Goal: Contribute content: Contribute content

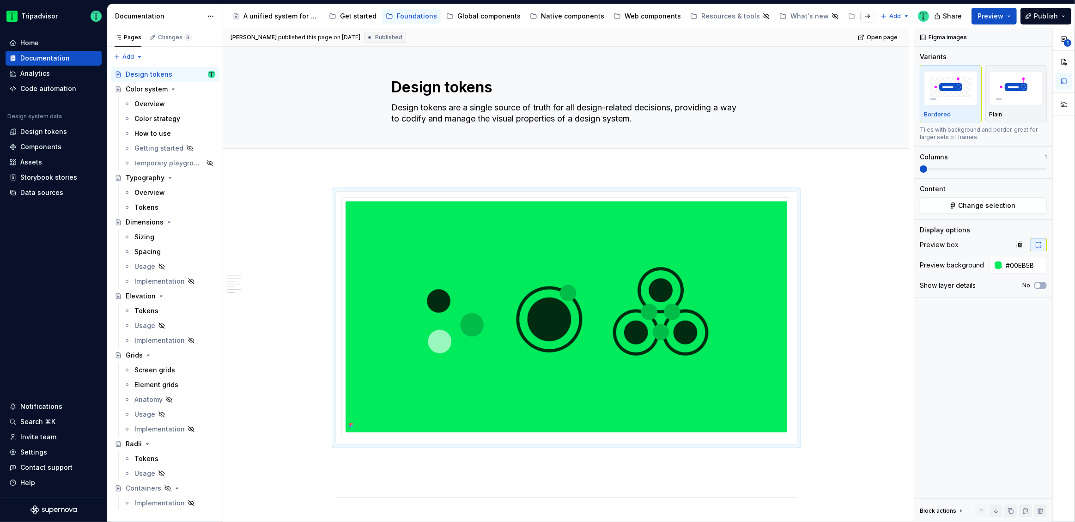
scroll to position [1368, 0]
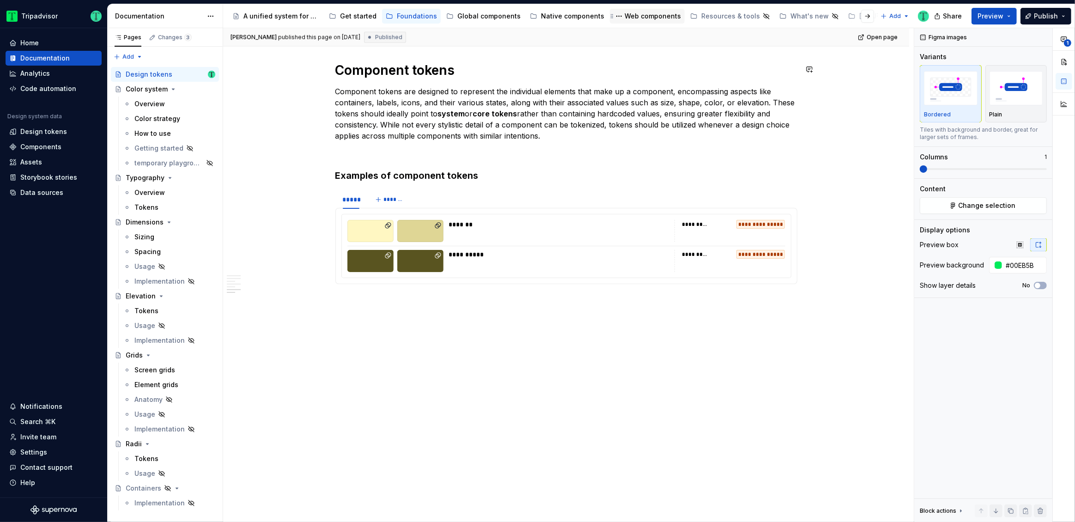
click at [635, 23] on div "Web components" at bounding box center [647, 16] width 75 height 15
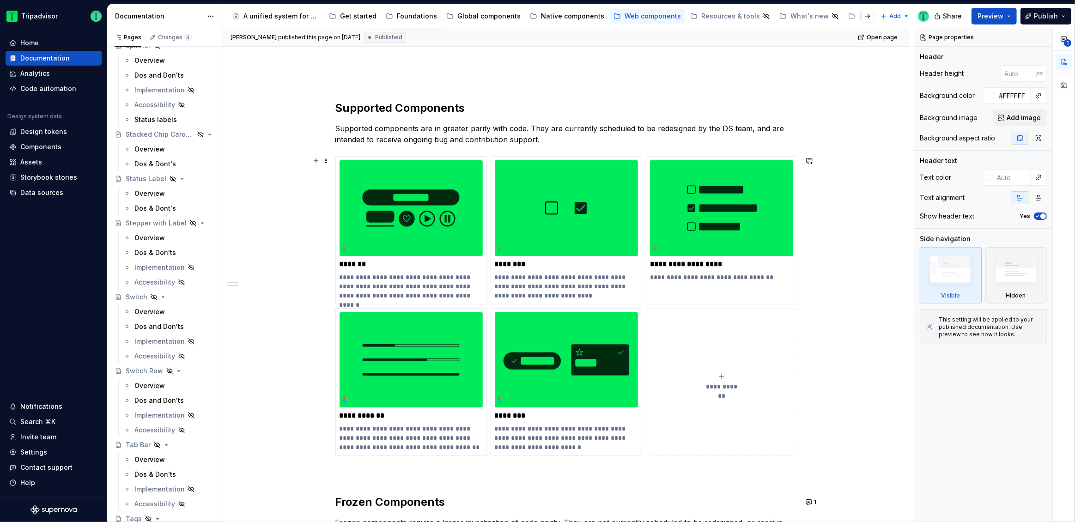
scroll to position [102, 0]
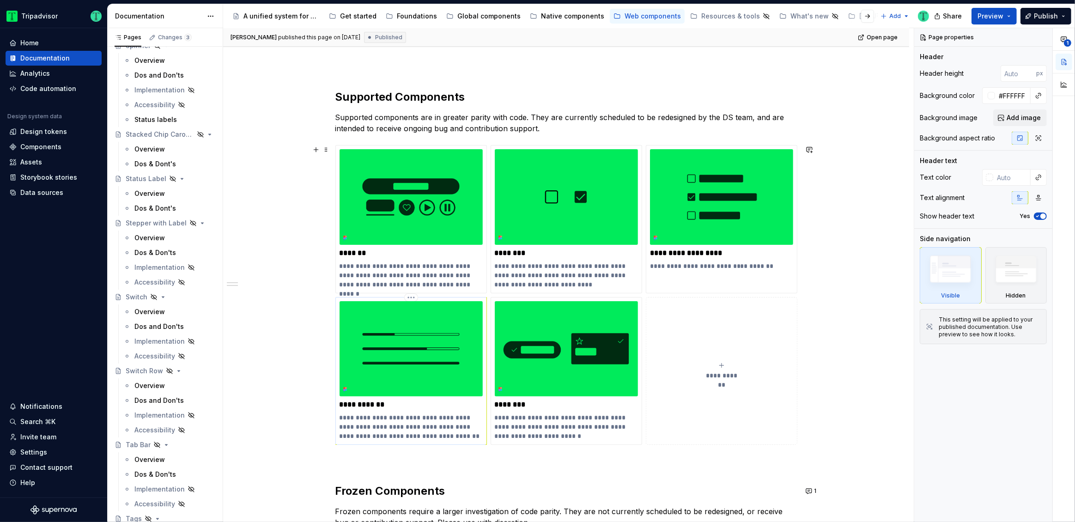
click at [404, 346] on img at bounding box center [411, 349] width 143 height 96
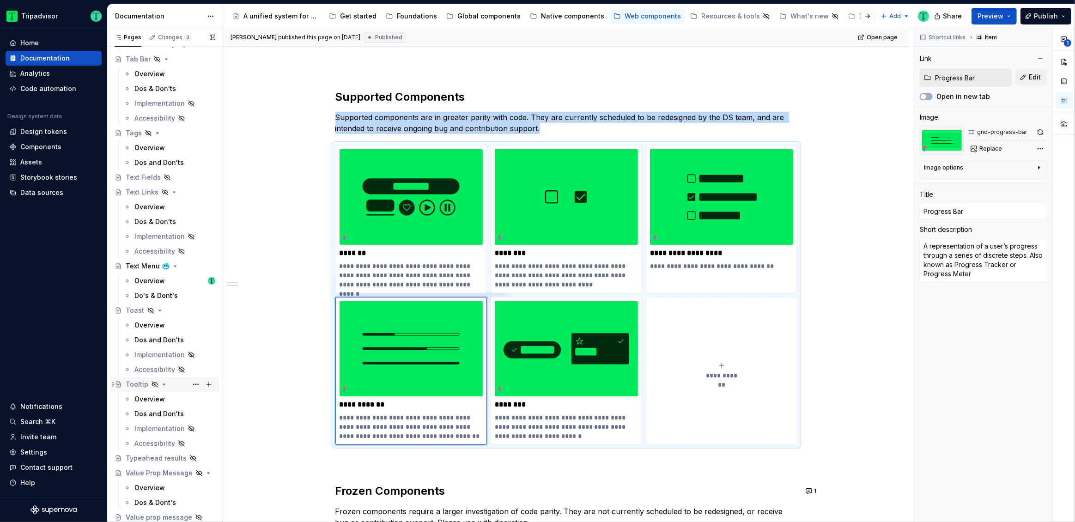
scroll to position [2173, 0]
click at [154, 413] on div "Dos and Don'ts" at bounding box center [158, 414] width 49 height 9
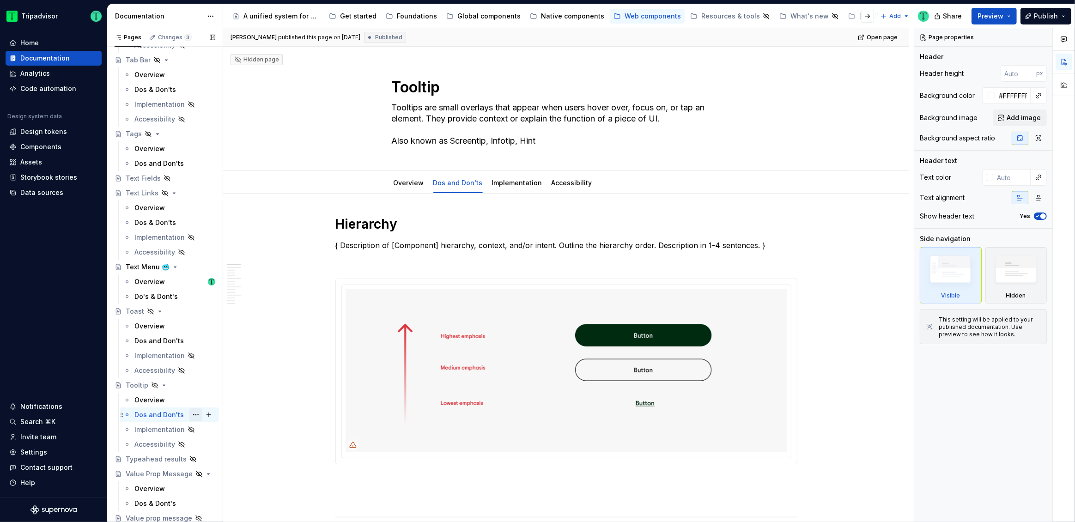
click at [192, 412] on button "Page tree" at bounding box center [195, 415] width 13 height 13
type textarea "*"
click at [227, 403] on div "Rename tab" at bounding box center [247, 406] width 91 height 9
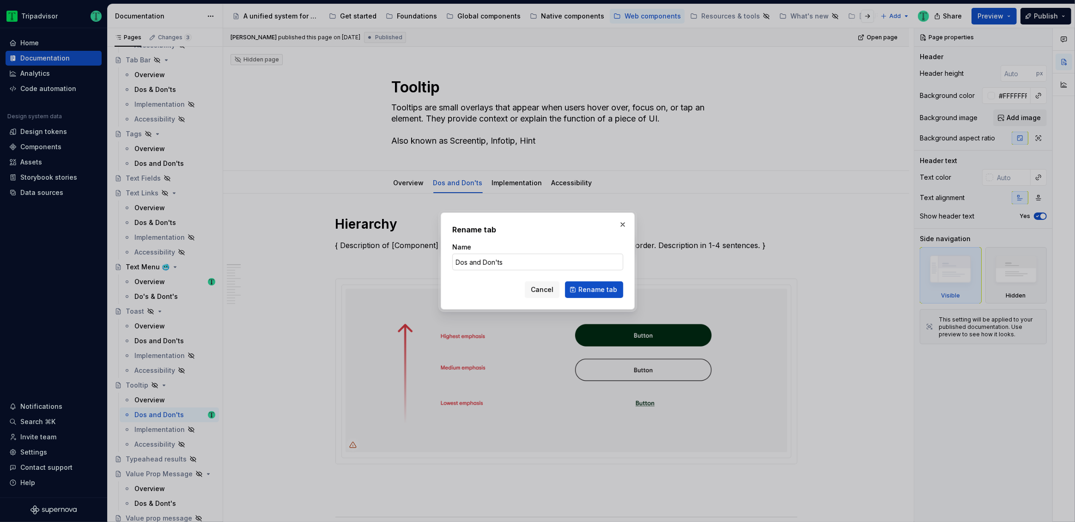
click at [472, 262] on input "Dos and Don'ts" at bounding box center [537, 262] width 171 height 17
type input "Dos & Don'ts"
click at [609, 287] on span "Rename tab" at bounding box center [598, 289] width 39 height 9
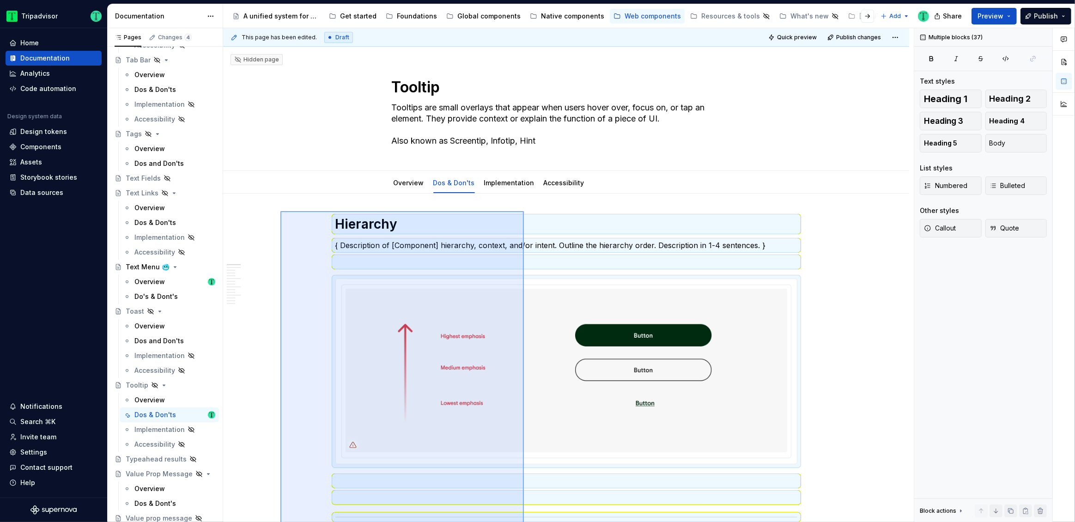
drag, startPoint x: 281, startPoint y: 336, endPoint x: 524, endPoint y: 211, distance: 273.6
click at [524, 211] on div "This page has been edited. Draft Quick preview Publish changes Hidden page Tool…" at bounding box center [568, 275] width 691 height 494
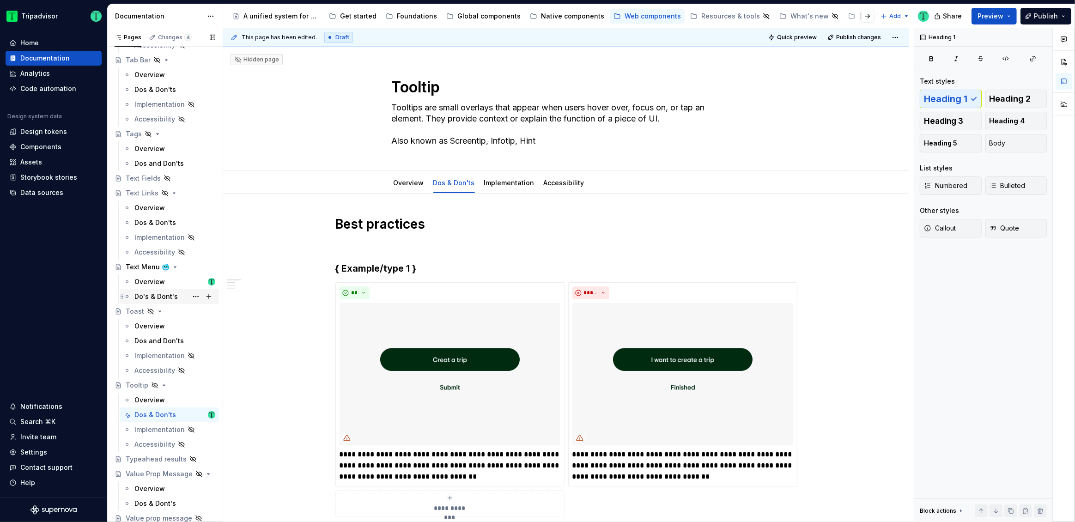
click at [157, 299] on div "Do's & Dont's" at bounding box center [155, 296] width 43 height 9
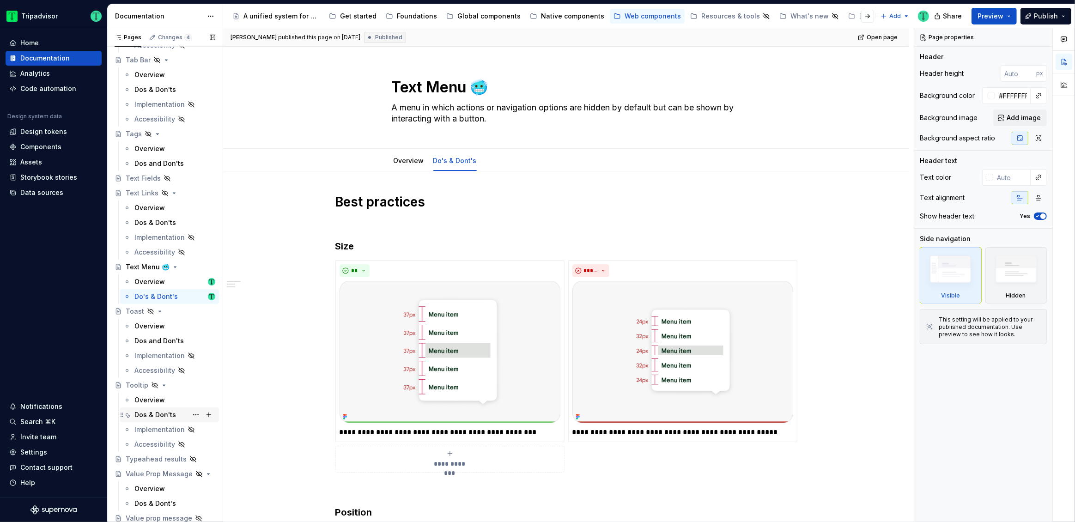
click at [139, 413] on div "Dos & Don'ts" at bounding box center [155, 414] width 42 height 9
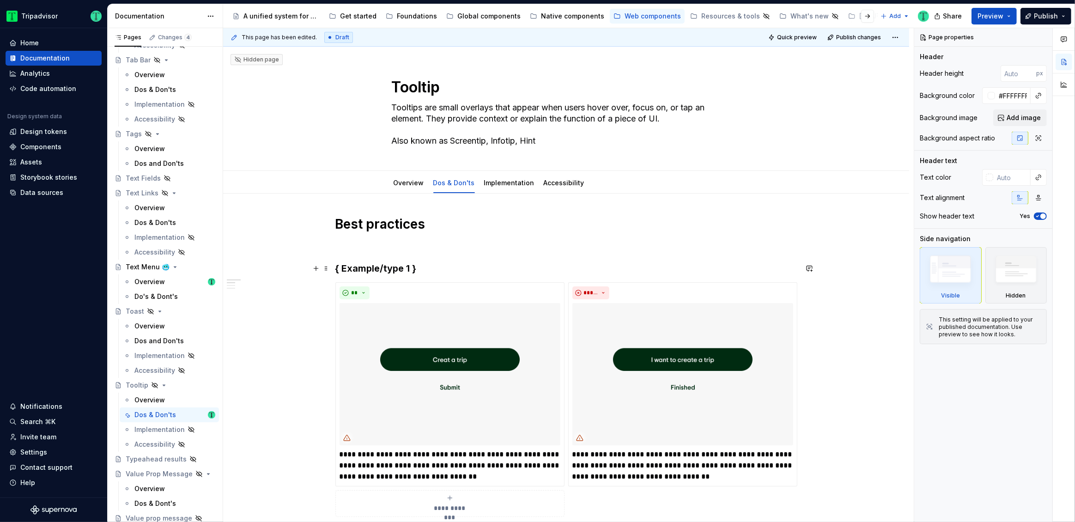
click at [358, 262] on h3 "{ Example/type 1 }" at bounding box center [566, 268] width 462 height 13
type textarea "*"
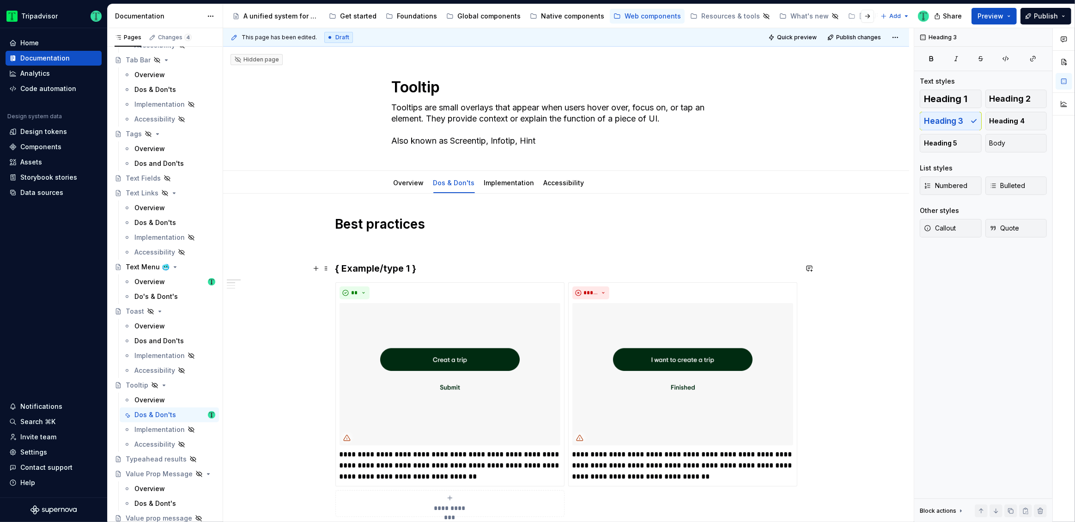
click at [361, 270] on h3 "{ Example/type 1 }" at bounding box center [566, 268] width 462 height 13
click at [376, 463] on p "**********" at bounding box center [450, 465] width 221 height 33
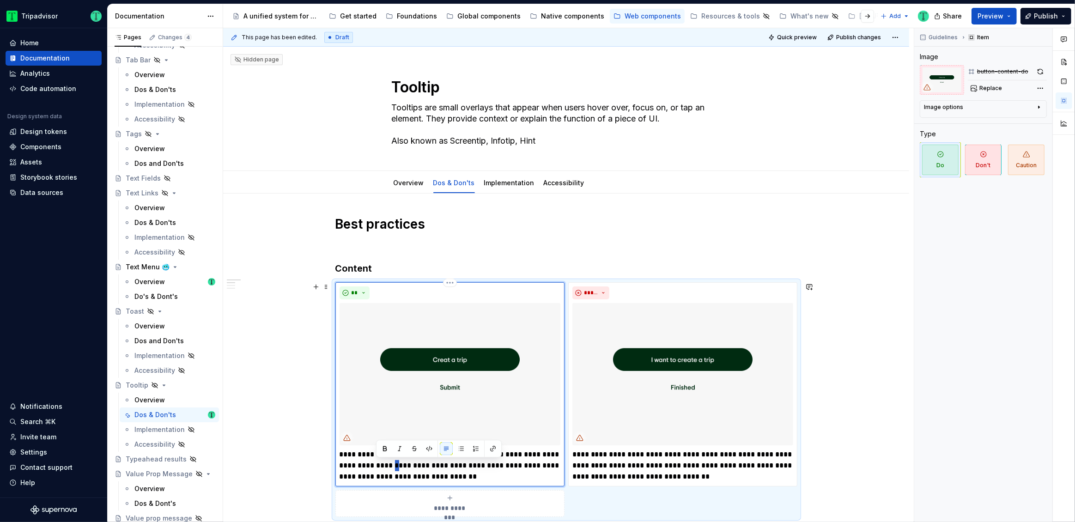
click at [376, 463] on p "**********" at bounding box center [450, 465] width 221 height 33
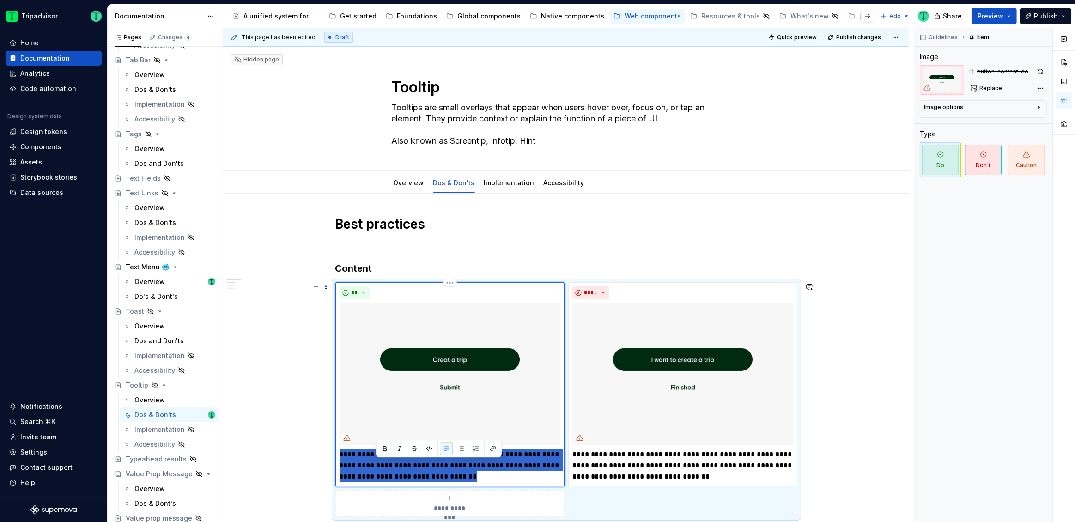
click at [376, 463] on p "**********" at bounding box center [450, 465] width 221 height 33
paste div
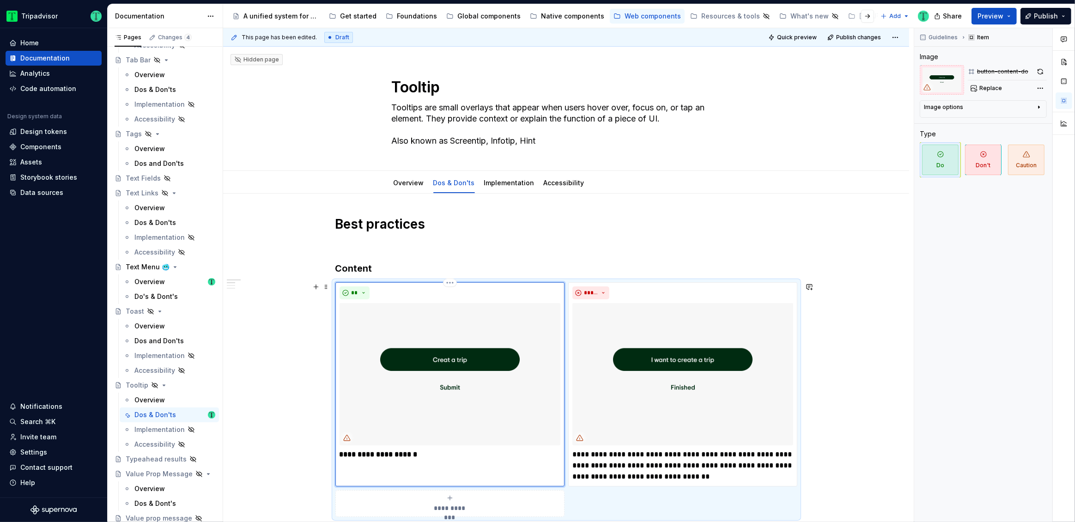
type textarea "*"
click at [434, 453] on p "**********" at bounding box center [450, 454] width 221 height 11
click at [439, 452] on p "**********" at bounding box center [450, 454] width 221 height 11
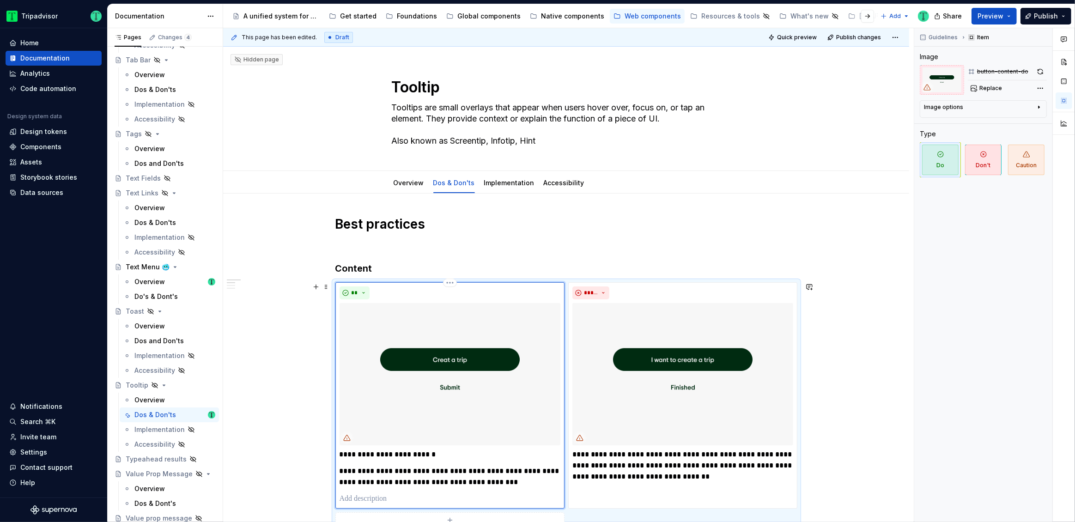
scroll to position [207, 0]
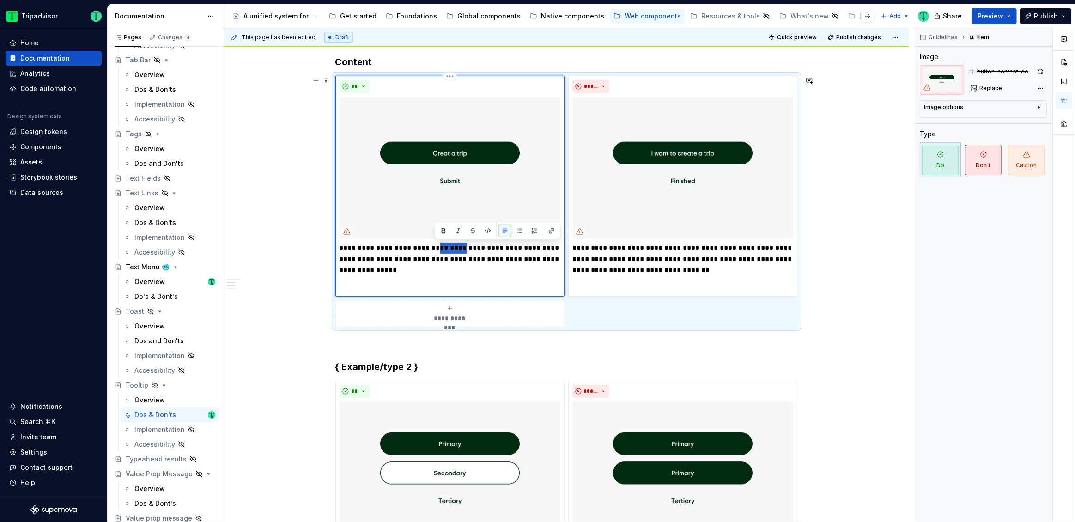
drag, startPoint x: 459, startPoint y: 245, endPoint x: 436, endPoint y: 243, distance: 22.8
click at [436, 243] on p "**********" at bounding box center [450, 259] width 221 height 33
click at [467, 248] on p "**********" at bounding box center [450, 259] width 221 height 33
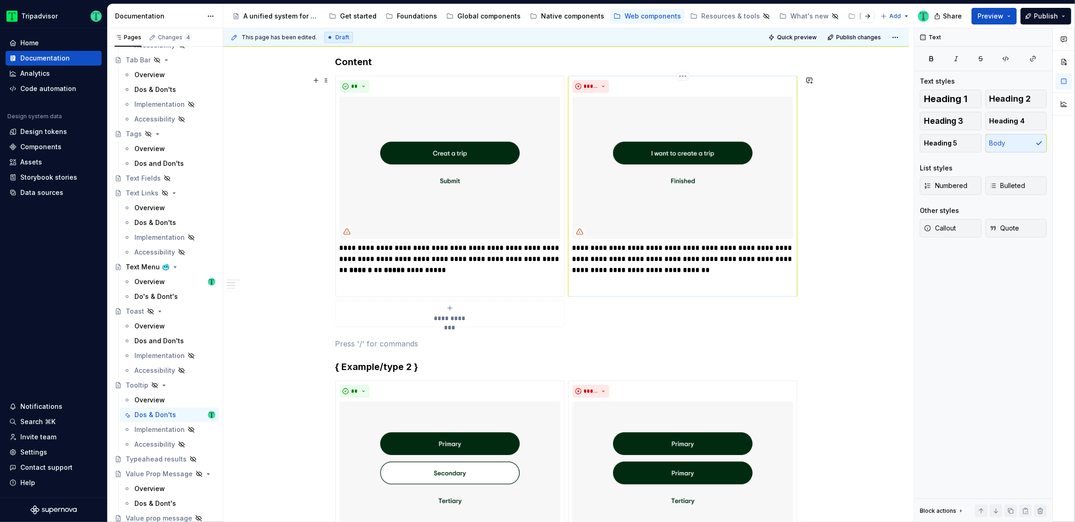
click at [648, 269] on p "**********" at bounding box center [683, 259] width 221 height 33
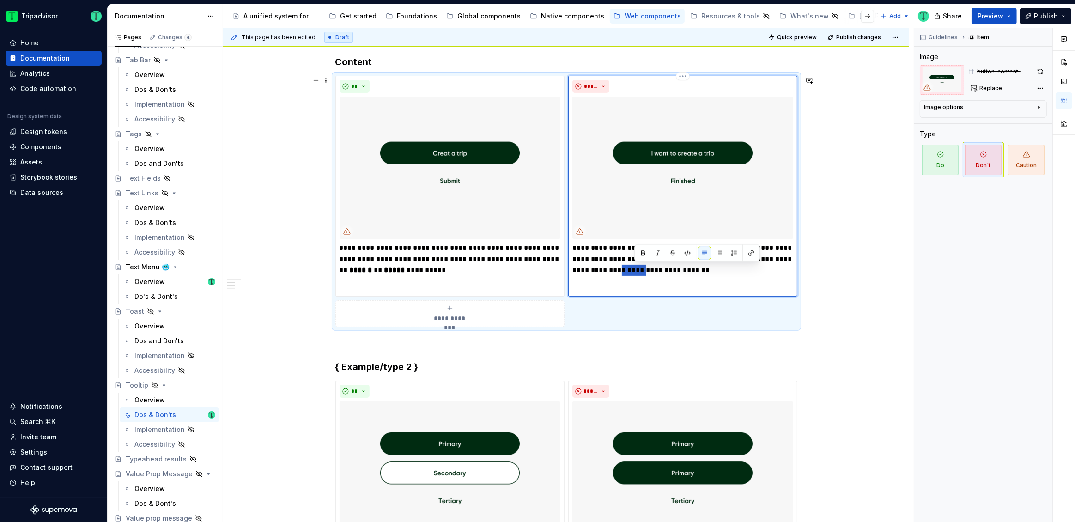
click at [648, 269] on p "**********" at bounding box center [683, 259] width 221 height 33
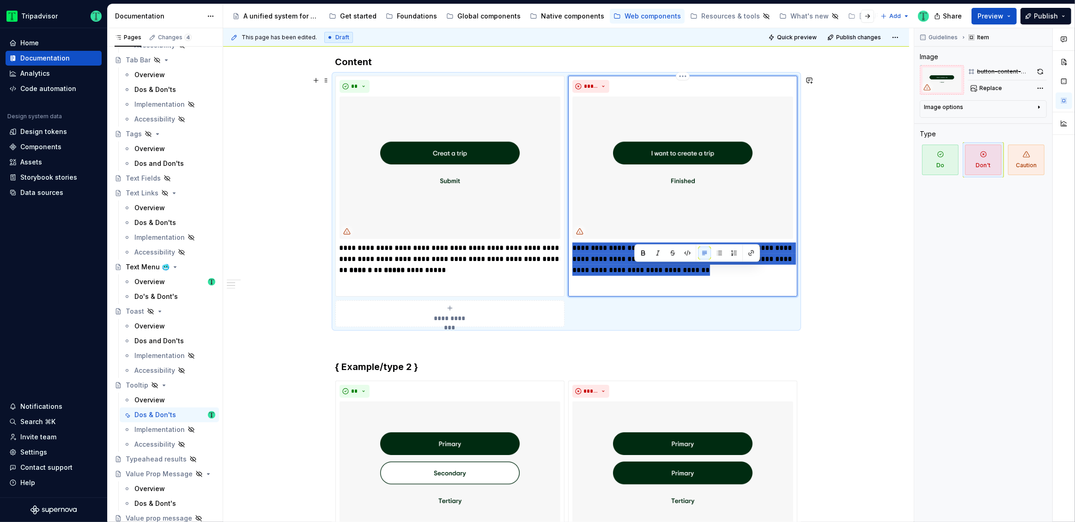
click at [648, 269] on p "**********" at bounding box center [683, 259] width 221 height 33
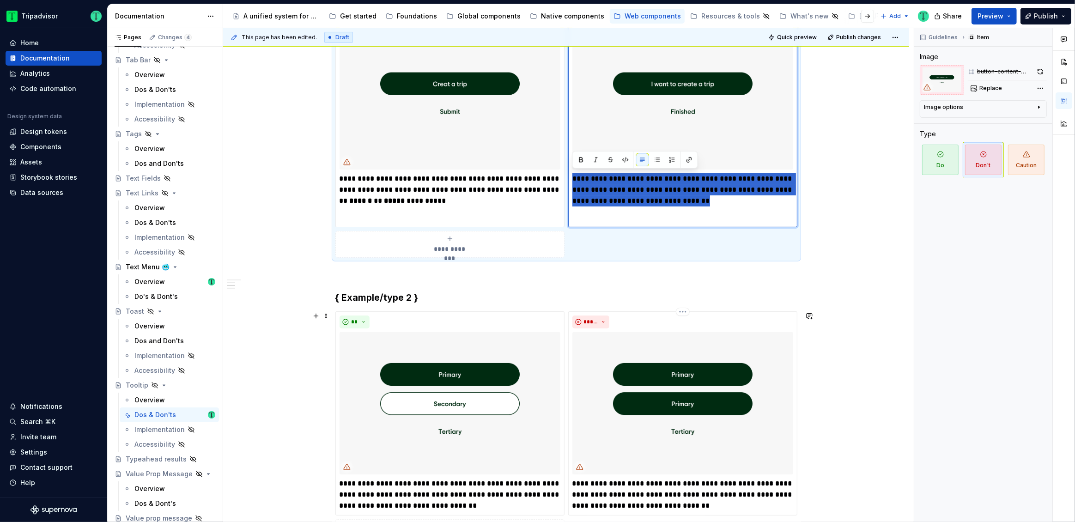
scroll to position [280, 0]
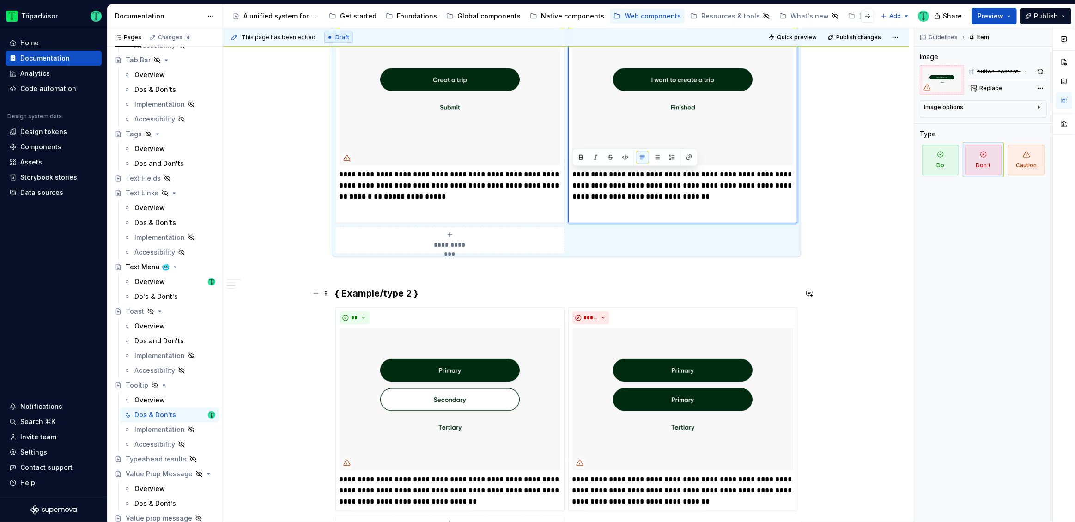
click at [344, 295] on h3 "{ Example/type 2 }" at bounding box center [566, 293] width 462 height 13
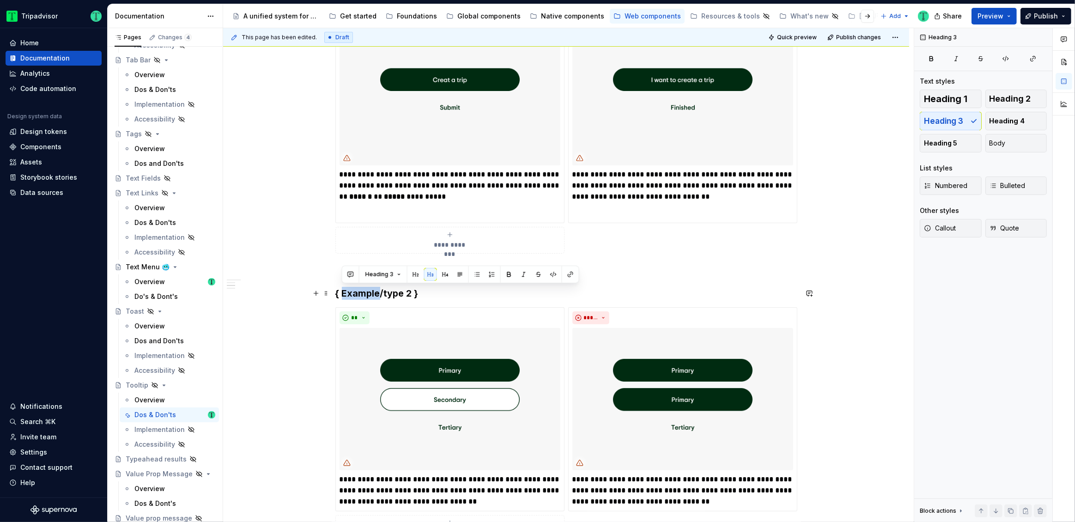
click at [344, 295] on h3 "{ Example/type 2 }" at bounding box center [566, 293] width 462 height 13
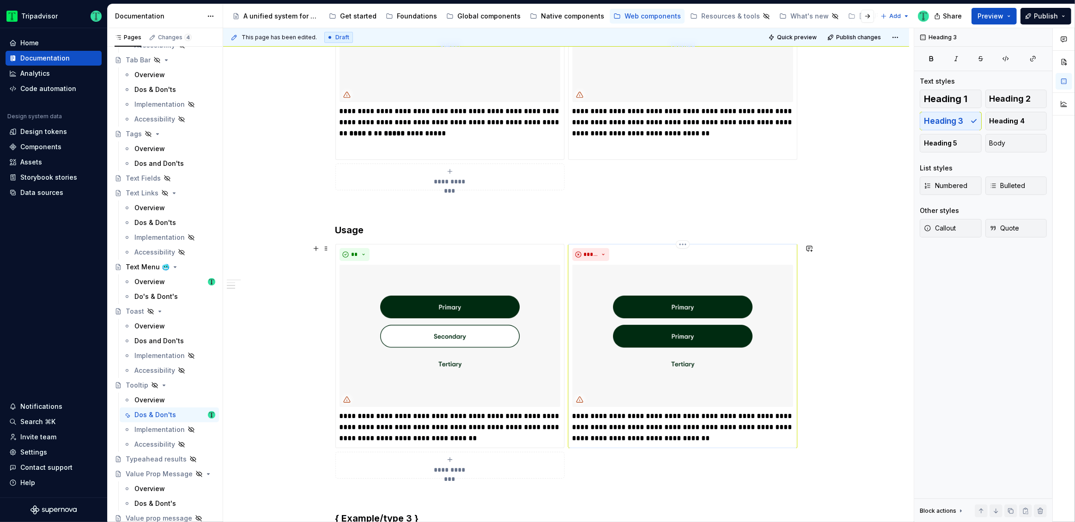
scroll to position [344, 0]
click at [613, 426] on p "**********" at bounding box center [683, 426] width 221 height 33
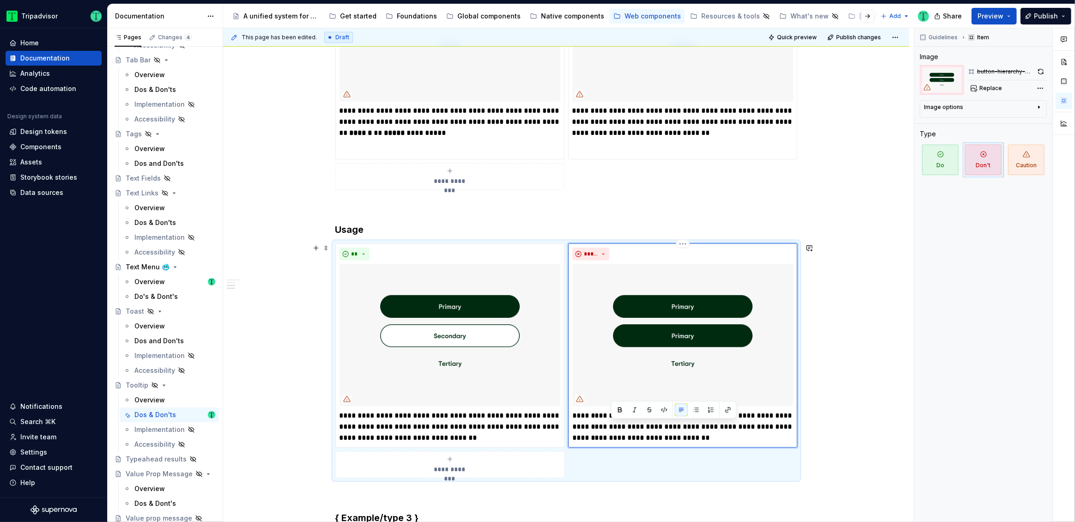
click at [613, 426] on p "**********" at bounding box center [683, 426] width 221 height 33
click at [581, 428] on div "**********" at bounding box center [683, 428] width 221 height 37
type textarea "*"
click at [668, 397] on button "button" at bounding box center [668, 397] width 13 height 13
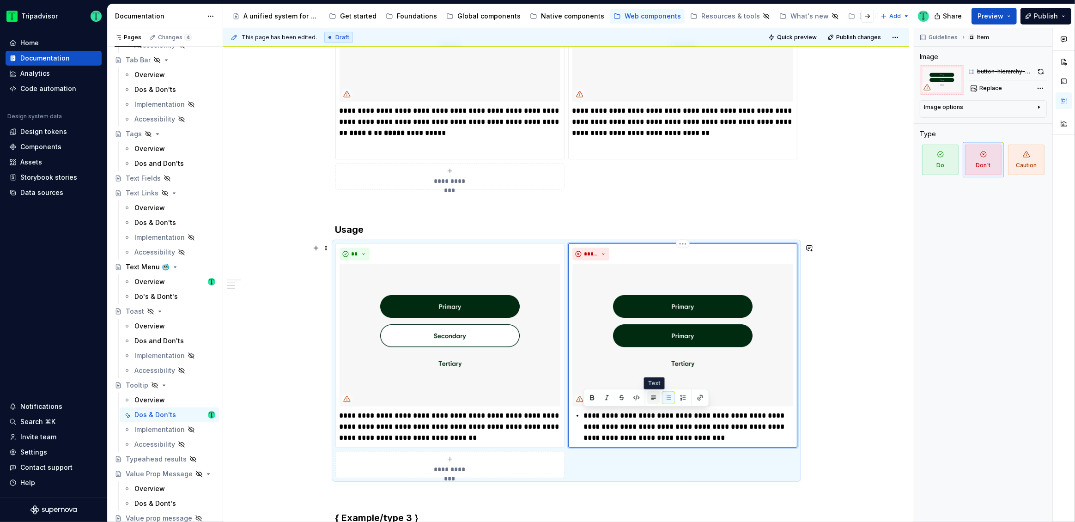
click at [656, 400] on button "button" at bounding box center [653, 397] width 13 height 13
click at [582, 413] on p "**********" at bounding box center [683, 426] width 221 height 33
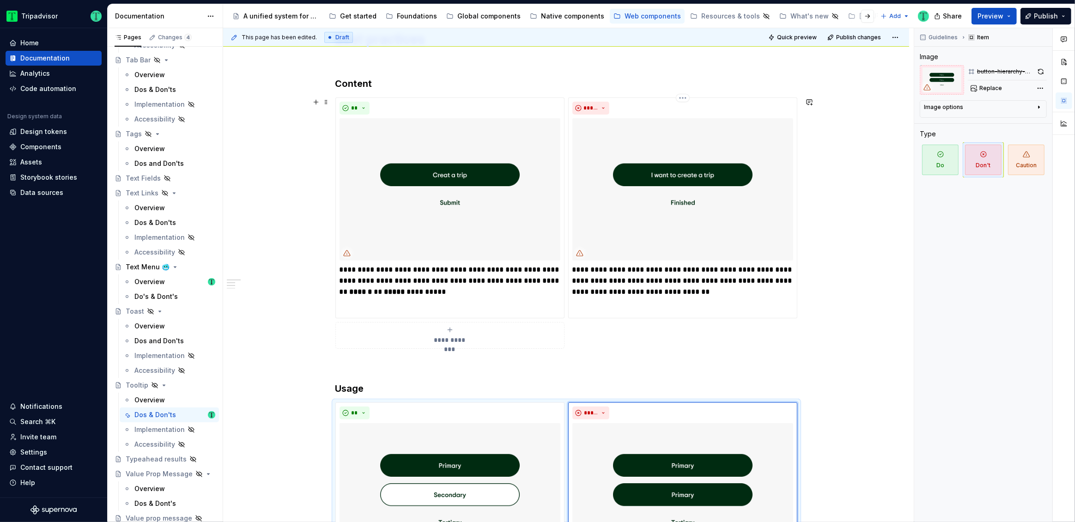
scroll to position [149, 0]
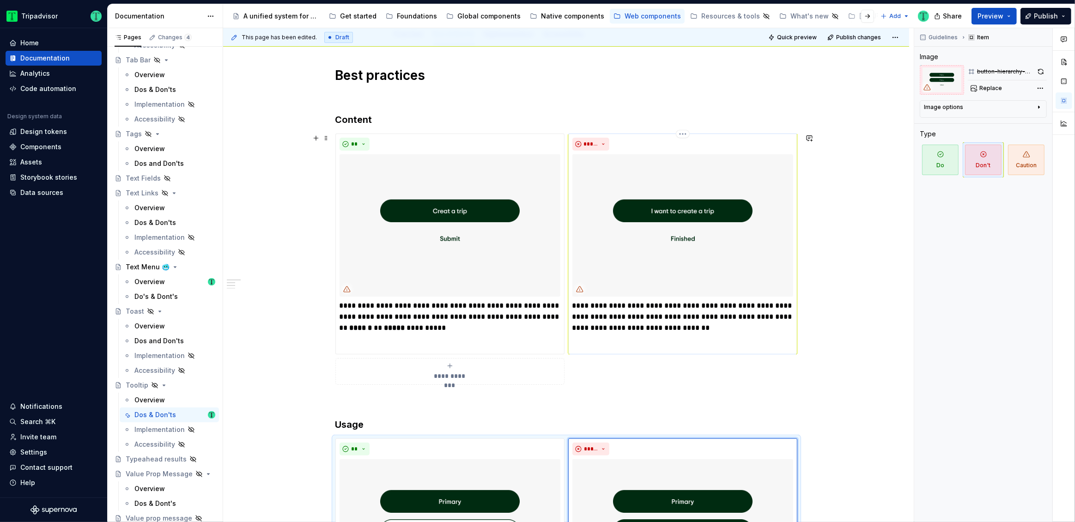
click at [652, 312] on p "**********" at bounding box center [683, 316] width 221 height 33
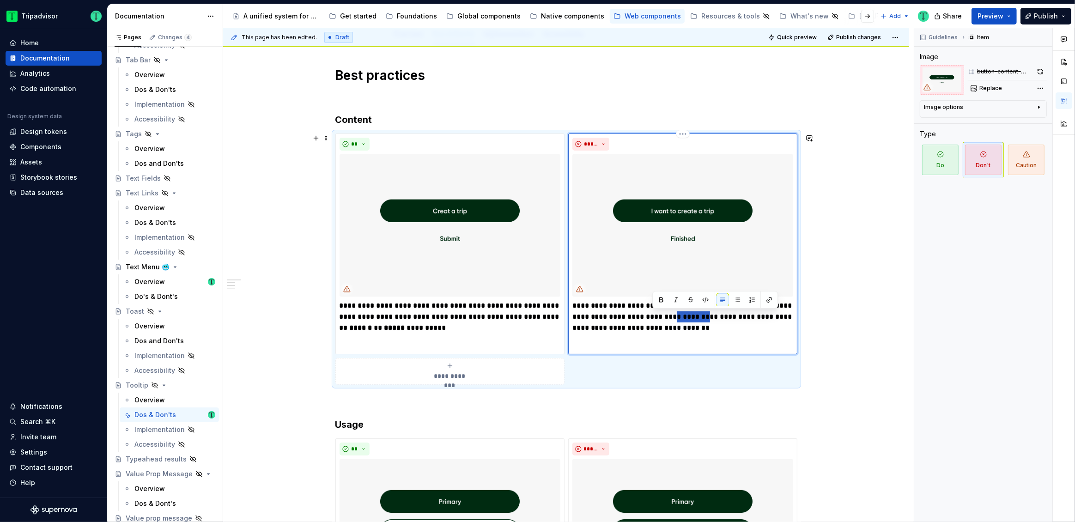
click at [652, 312] on p "**********" at bounding box center [683, 316] width 221 height 33
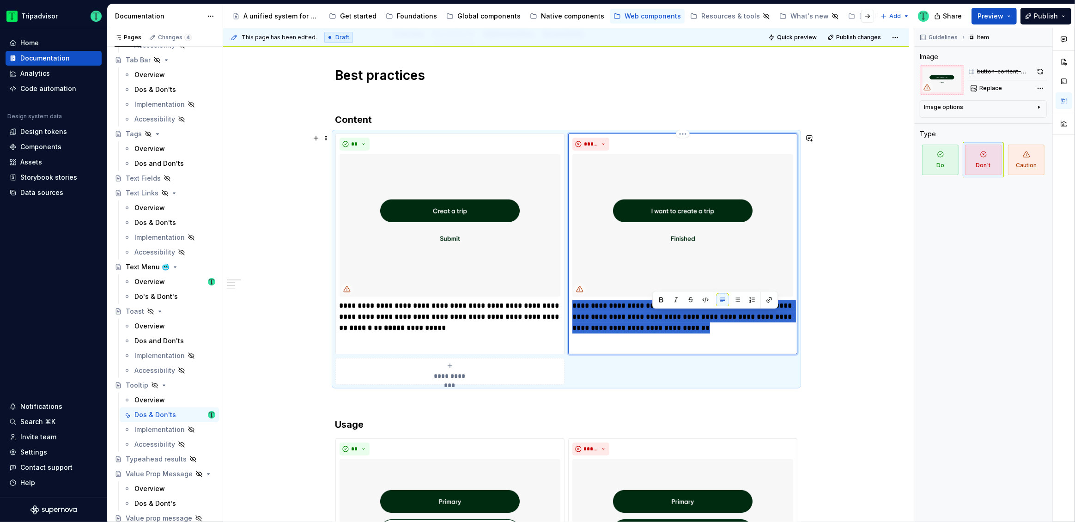
click at [652, 312] on p "**********" at bounding box center [683, 316] width 221 height 33
type textarea "*"
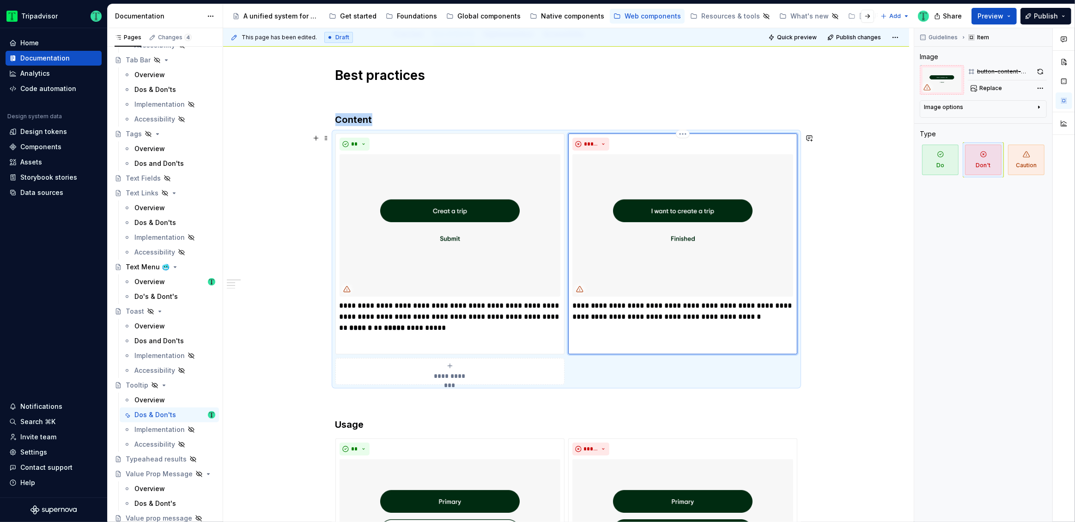
click at [724, 340] on div "**********" at bounding box center [682, 244] width 229 height 221
click at [663, 331] on div "**********" at bounding box center [682, 244] width 229 height 221
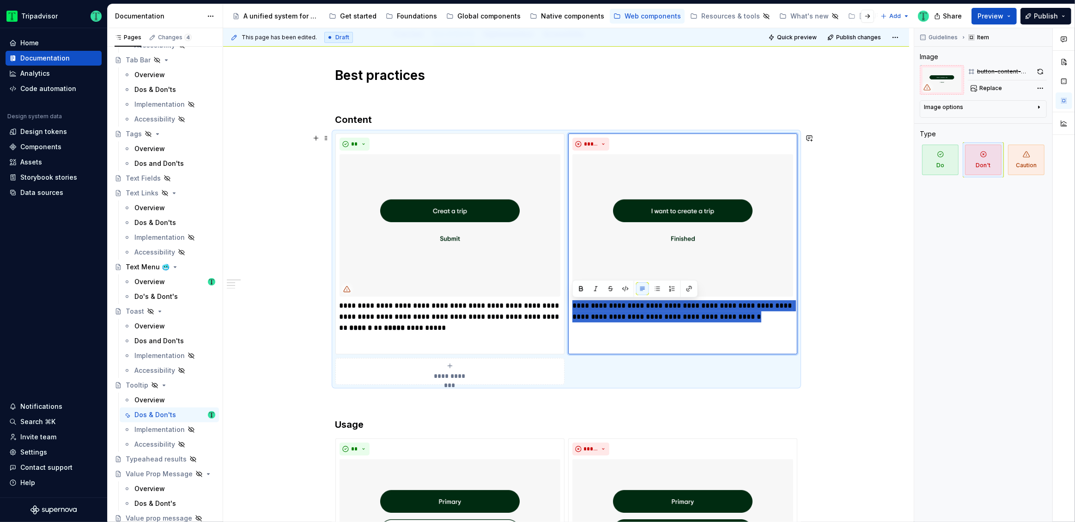
drag, startPoint x: 730, startPoint y: 320, endPoint x: 566, endPoint y: 307, distance: 165.0
click at [566, 307] on div "**********" at bounding box center [566, 259] width 462 height 251
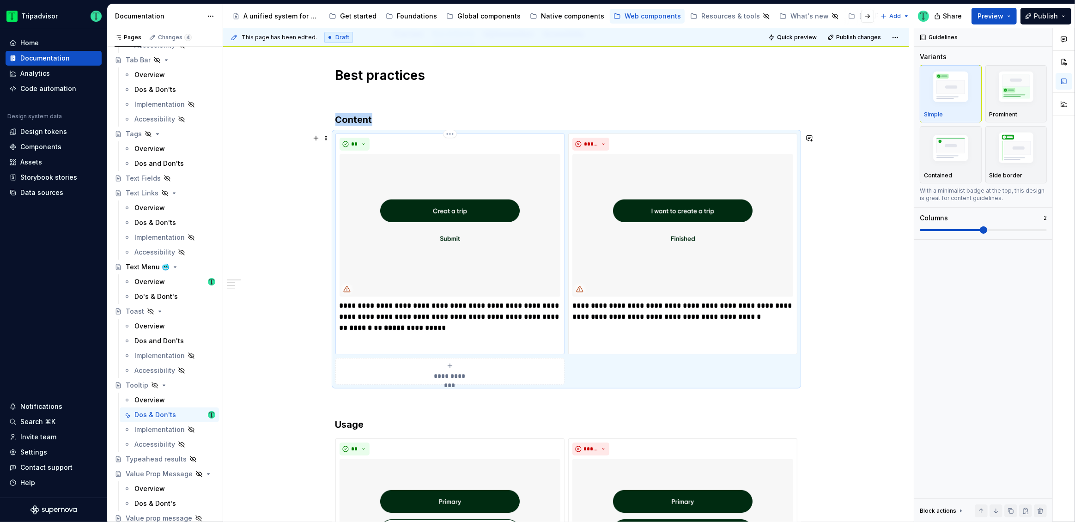
copy h3 "Content"
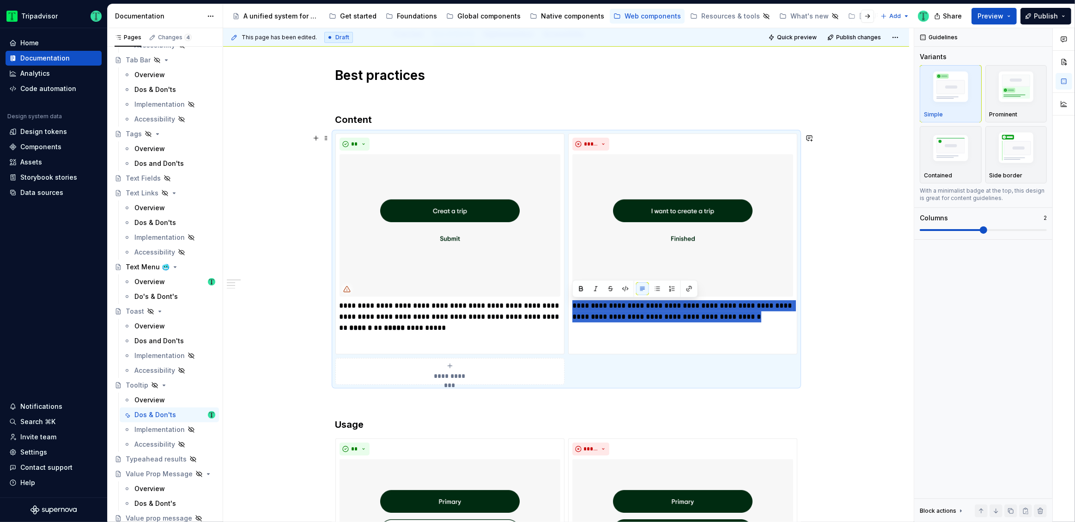
drag, startPoint x: 733, startPoint y: 320, endPoint x: 565, endPoint y: 307, distance: 168.7
click at [565, 307] on div "**********" at bounding box center [566, 259] width 462 height 251
drag, startPoint x: 738, startPoint y: 315, endPoint x: 573, endPoint y: 306, distance: 165.2
click at [573, 306] on p "**********" at bounding box center [683, 311] width 221 height 22
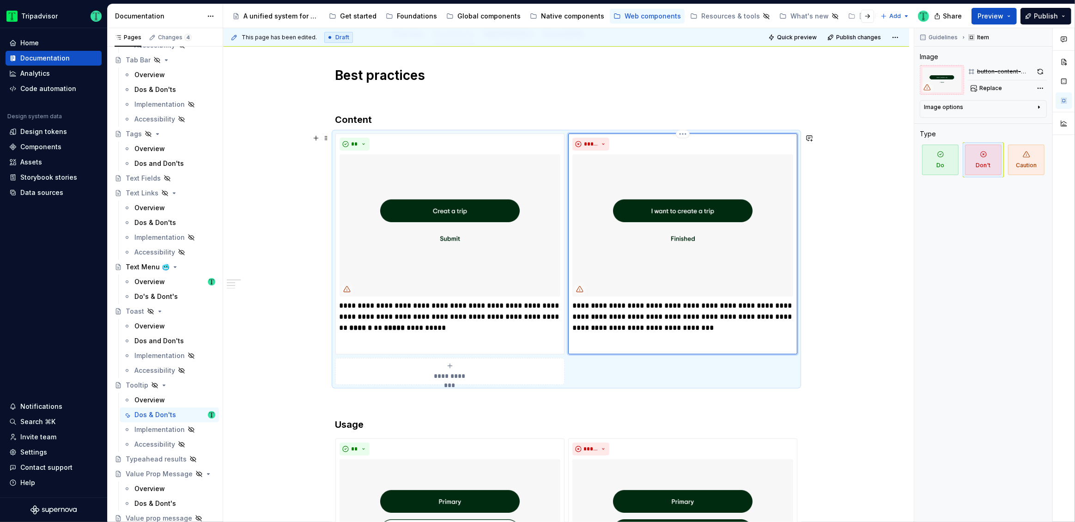
click at [707, 326] on p "**********" at bounding box center [683, 316] width 221 height 33
click at [695, 305] on p "**********" at bounding box center [683, 316] width 221 height 33
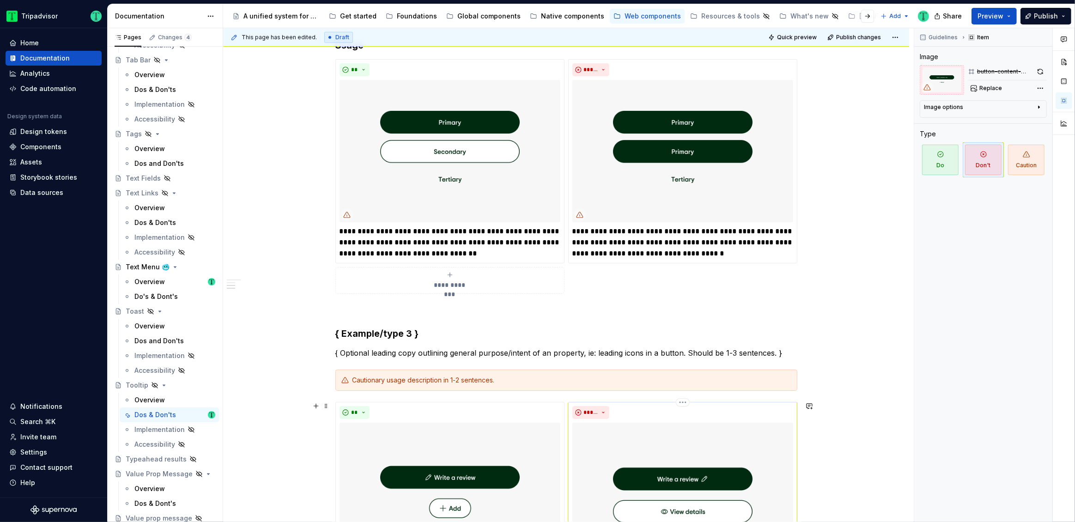
scroll to position [530, 0]
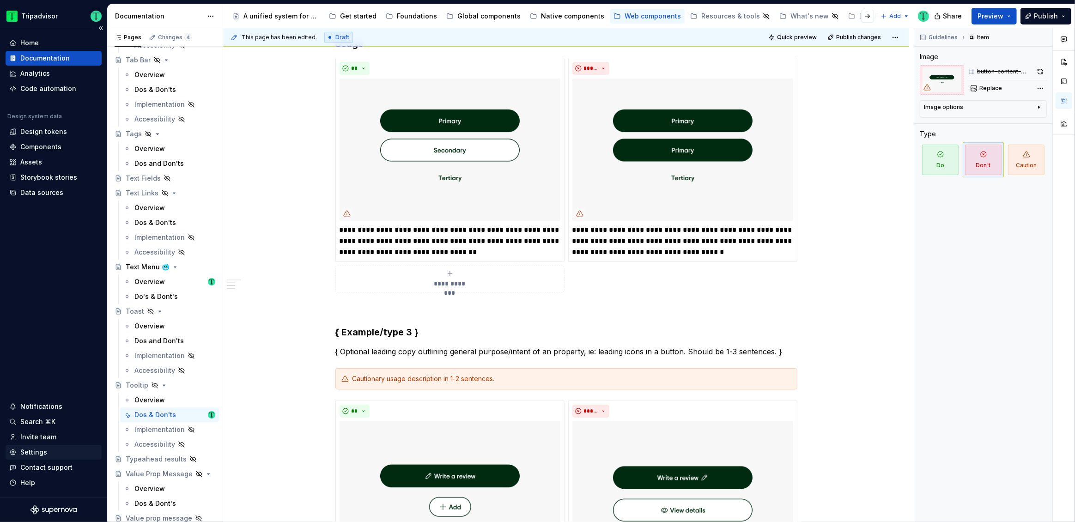
click at [26, 450] on div "Settings" at bounding box center [33, 452] width 27 height 9
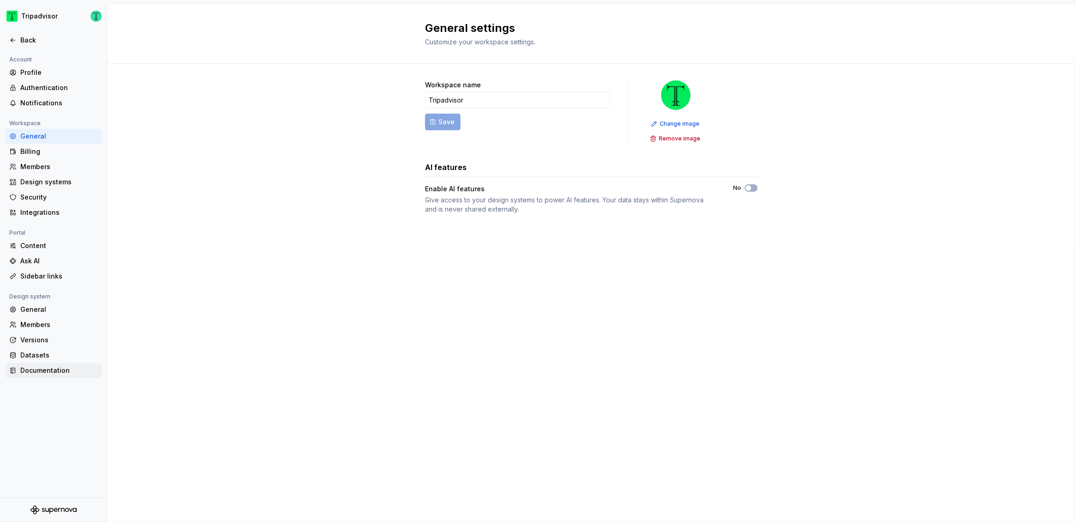
click at [43, 363] on div "Documentation" at bounding box center [54, 370] width 96 height 15
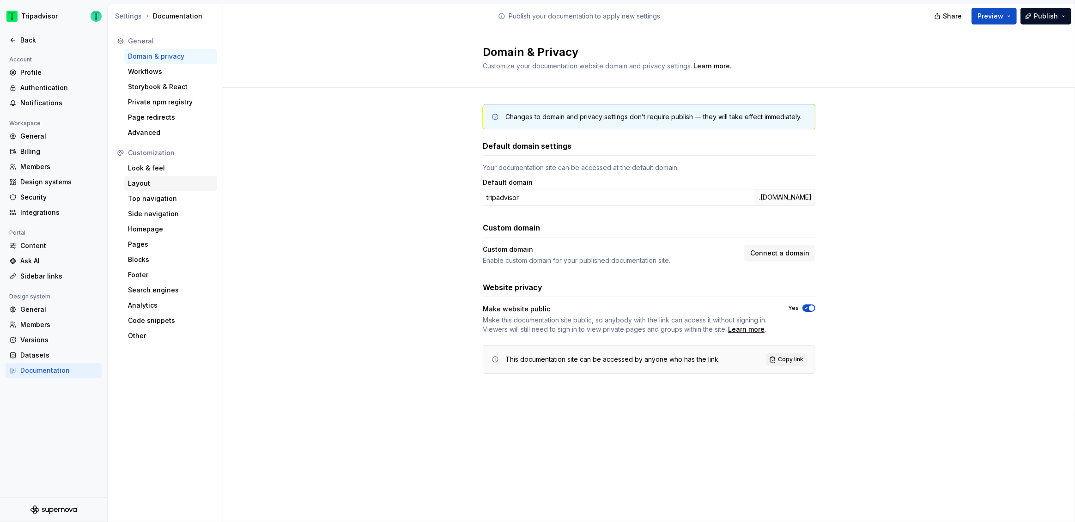
click at [137, 183] on div "Layout" at bounding box center [170, 183] width 85 height 9
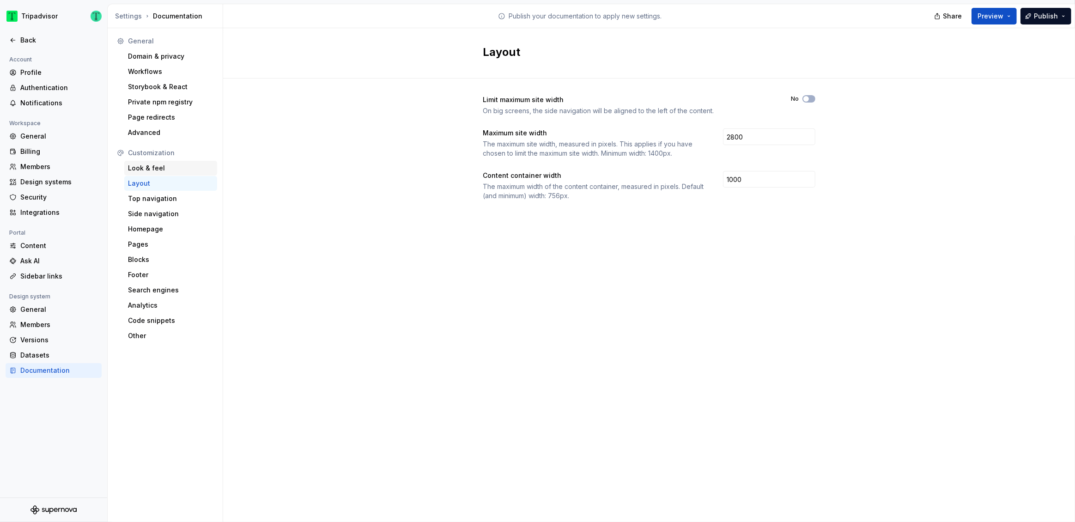
click at [140, 168] on div "Look & feel" at bounding box center [170, 168] width 85 height 9
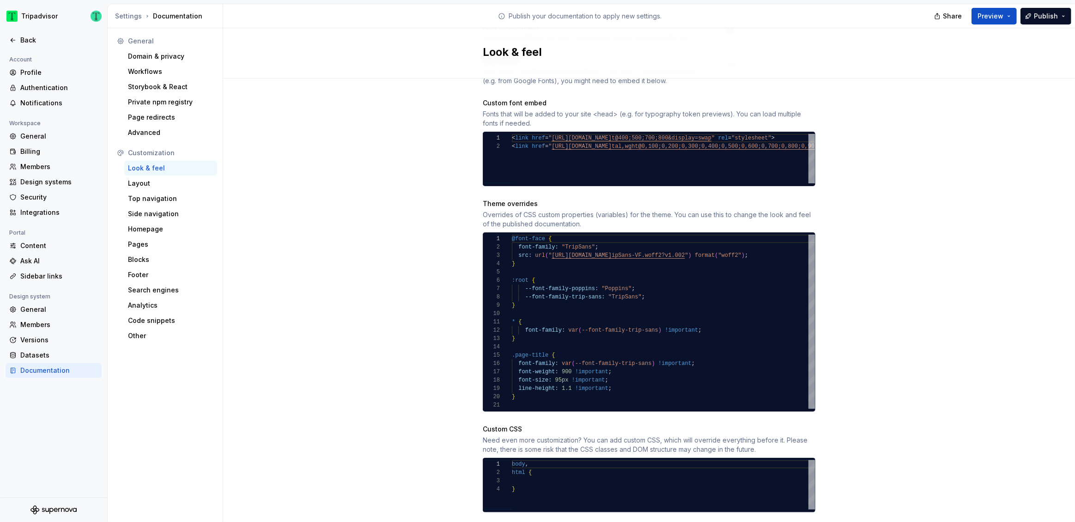
scroll to position [381, 0]
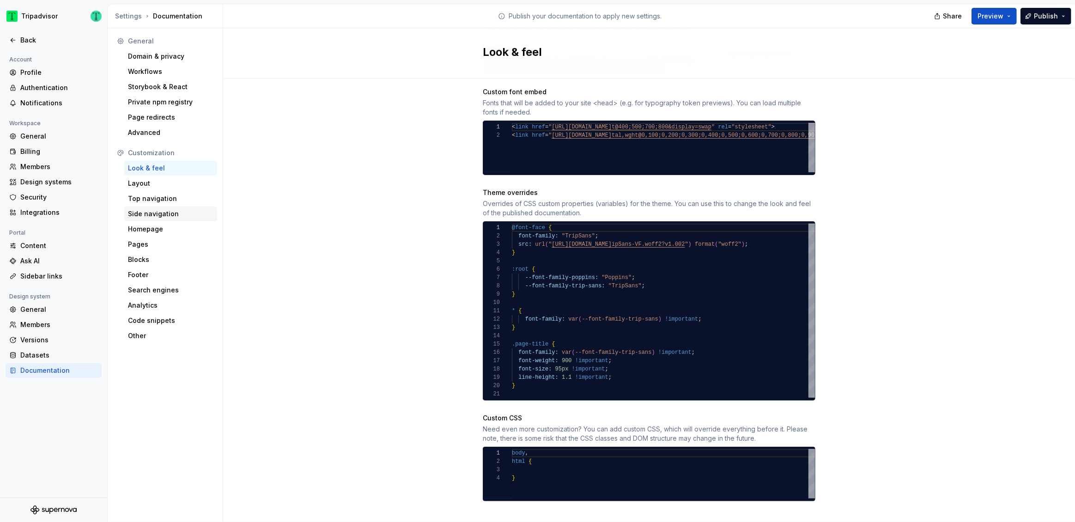
click at [151, 212] on div "Side navigation" at bounding box center [170, 213] width 85 height 9
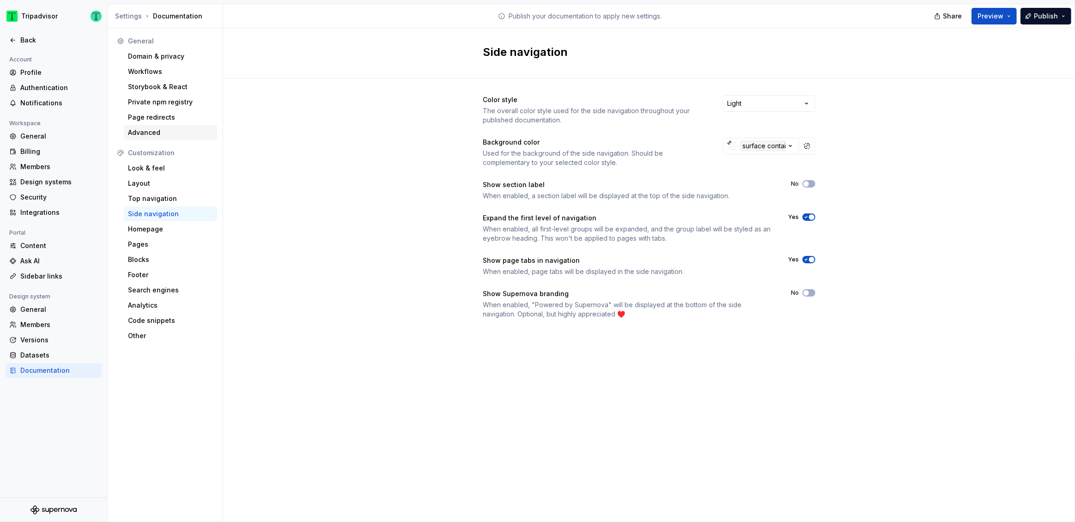
click at [146, 136] on div "Advanced" at bounding box center [170, 132] width 85 height 9
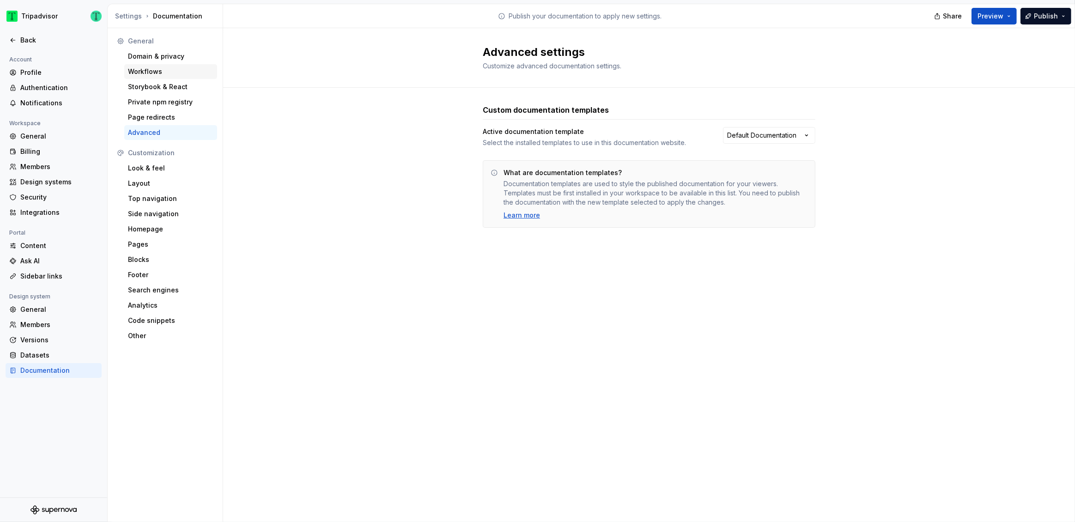
click at [157, 69] on div "Workflows" at bounding box center [170, 71] width 85 height 9
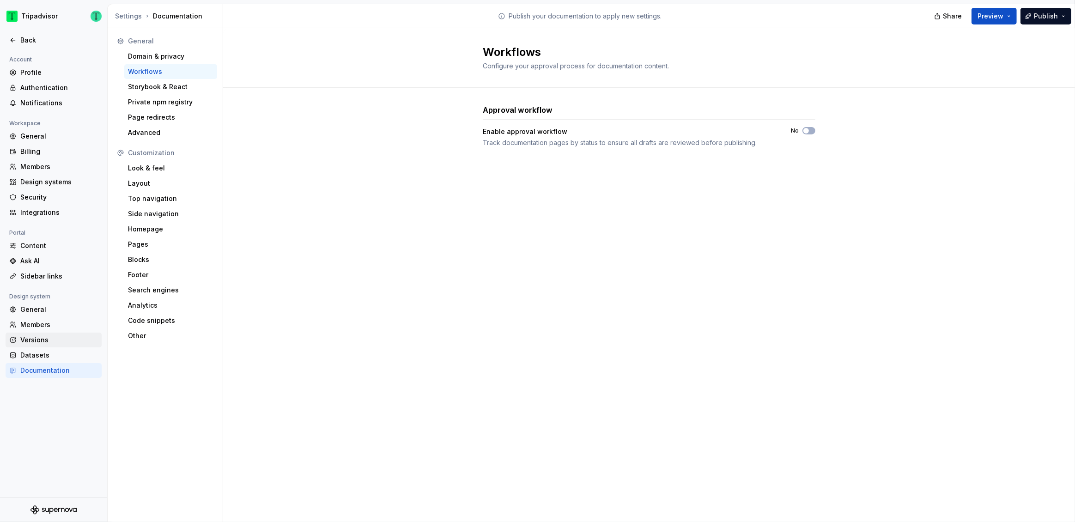
click at [63, 342] on div "Versions" at bounding box center [59, 339] width 78 height 9
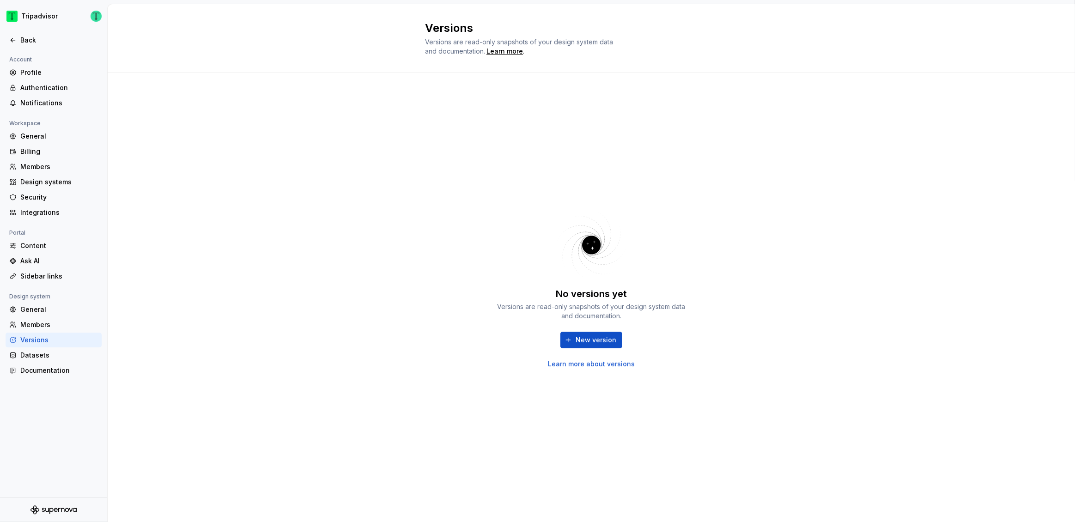
click at [604, 365] on link "Learn more about versions" at bounding box center [591, 364] width 87 height 9
click at [600, 345] on button "New version" at bounding box center [592, 340] width 62 height 17
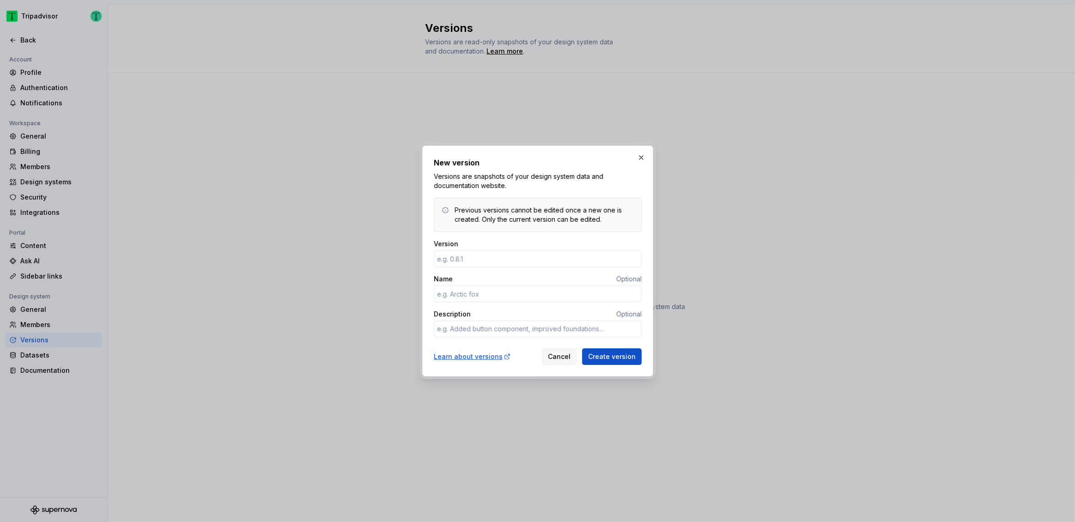
type textarea "*"
type input "1.0.0"
click at [532, 294] on input "Name" at bounding box center [538, 294] width 208 height 17
type textarea "*"
type input "First Release"
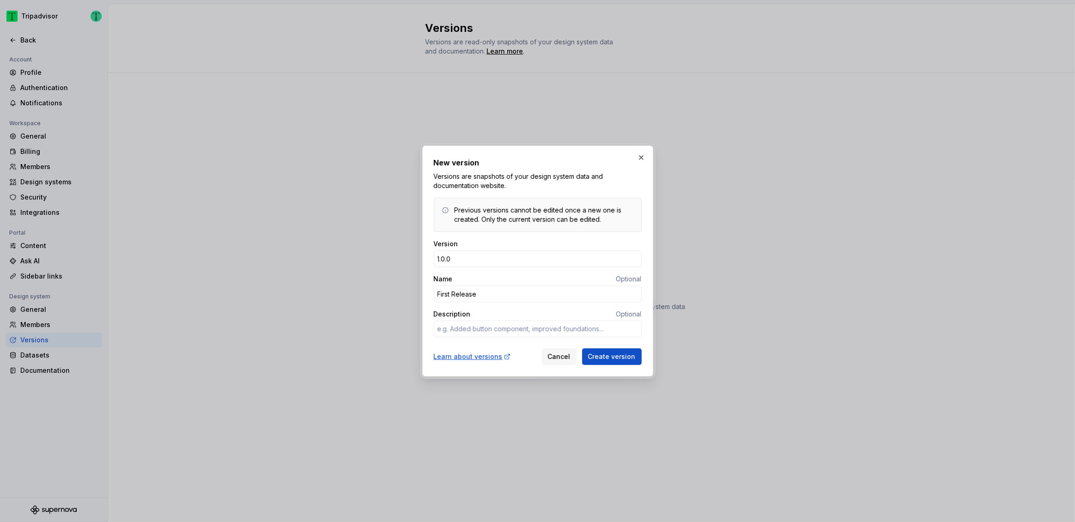
click at [566, 270] on div "Version 1.0.0 Name Optional First Release Description Optional" at bounding box center [538, 291] width 208 height 105
click at [491, 325] on textarea "Description" at bounding box center [538, 329] width 208 height 17
click at [568, 334] on textarea "Description" at bounding box center [538, 329] width 208 height 17
type textarea "*"
type textarea "W"
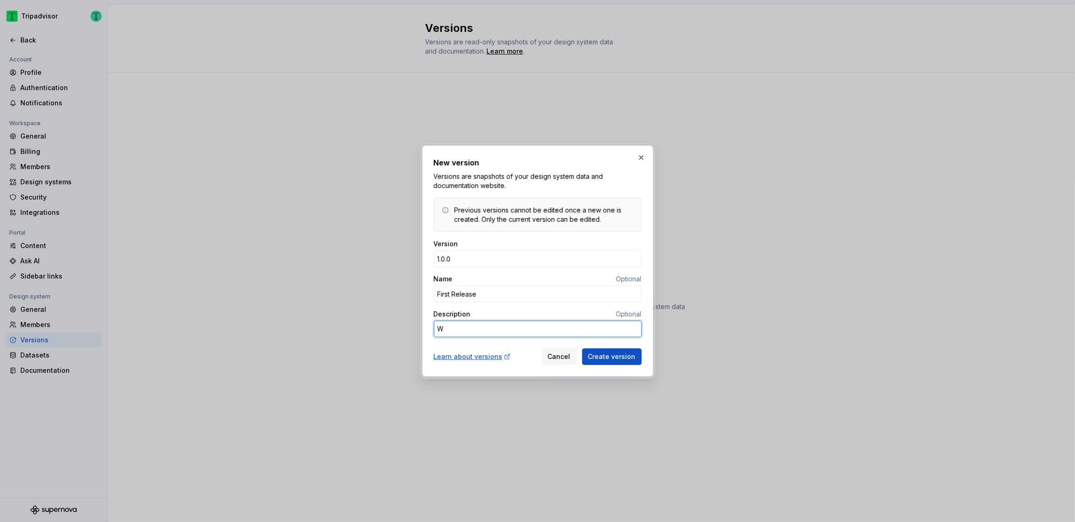
type textarea "*"
type textarea "WE"
type textarea "*"
type textarea "WEB"
type textarea "*"
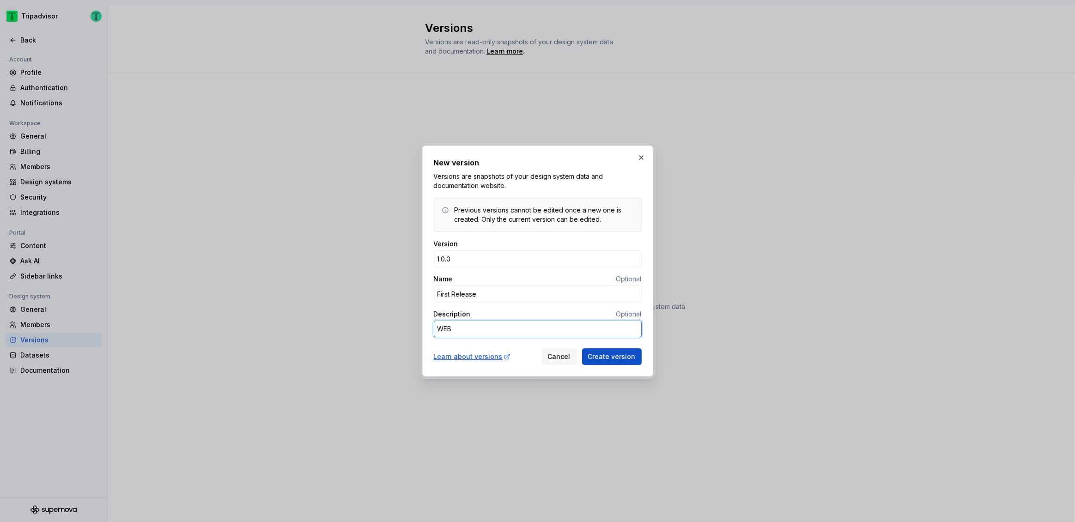
type textarea "WEB:"
paste textarea "Bubble Rating Interactive Bubble Rating Button Brand Primary Secondary Play Bor…"
type textarea "*"
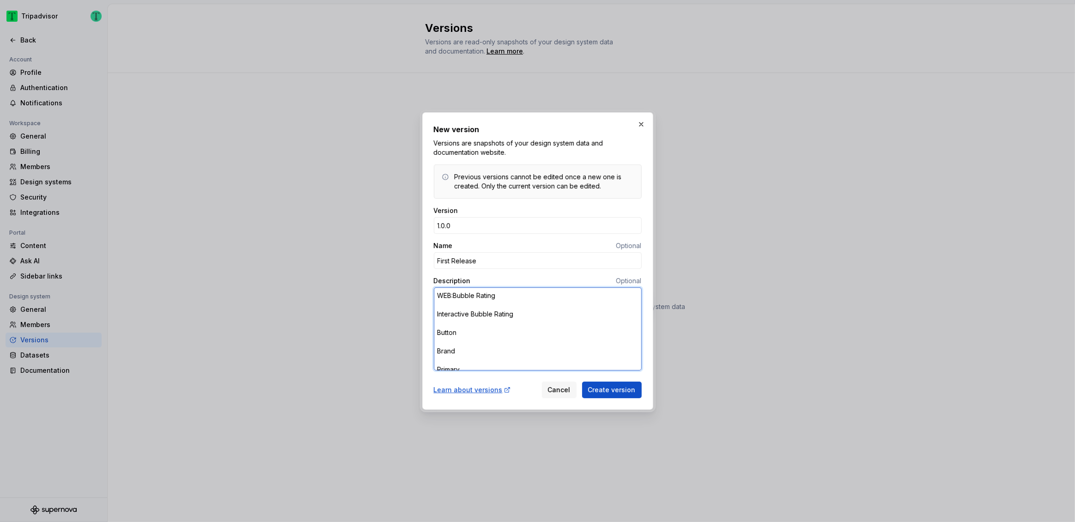
type textarea "WEB:Bubble Rating Interactive Bubble Rating Button Brand Primary Secondary Play…"
paste textarea "Bubble Rating, Interactive Bubble Rating, Button, Brand, Primary, Secondary, Pl…"
type textarea "*"
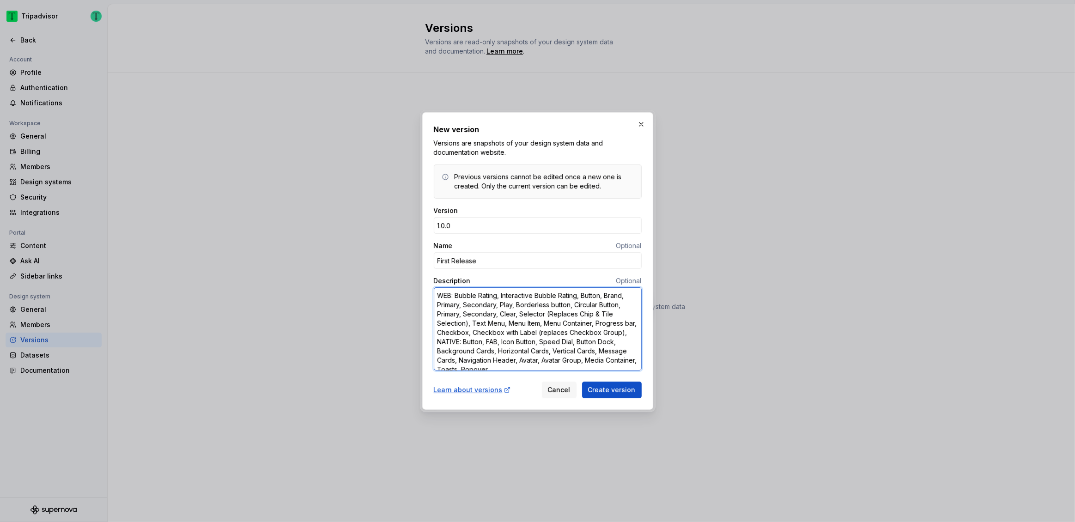
scroll to position [7, 0]
type textarea "WEB: Bubble Rating, Interactive Bubble Rating, Button, Brand, Primary, Secondar…"
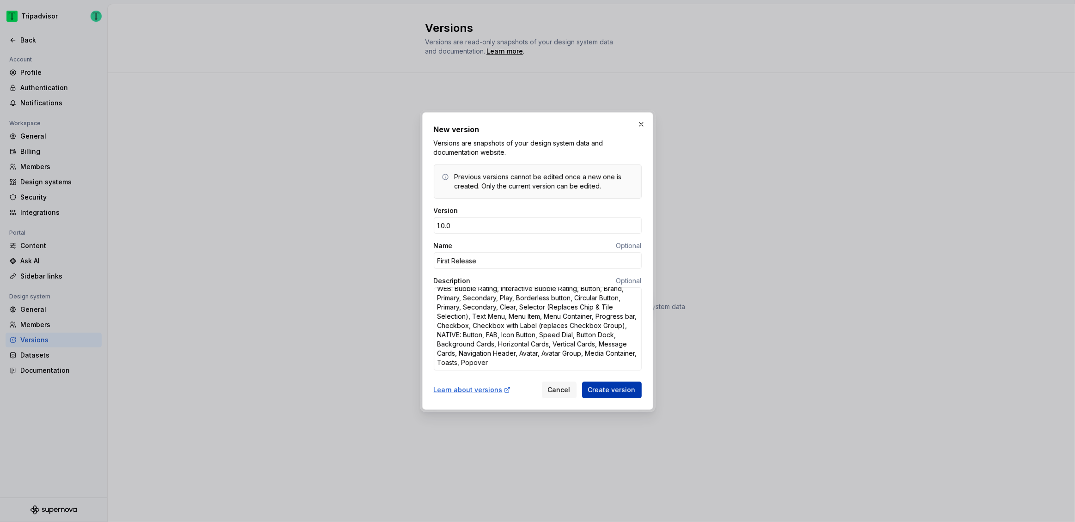
click at [616, 393] on span "Create version" at bounding box center [612, 389] width 48 height 9
type textarea "*"
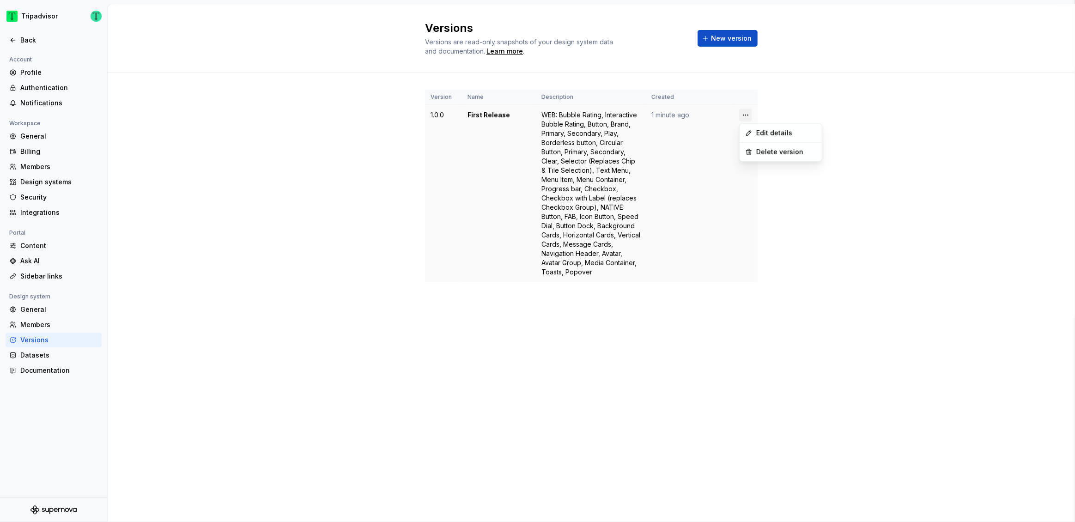
click at [747, 116] on html "Tripadvisor Back Account Profile Authentication Notifications Workspace General…" at bounding box center [537, 261] width 1075 height 522
click at [878, 79] on html "Tripadvisor Back Account Profile Authentication Notifications Workspace General…" at bounding box center [537, 261] width 1075 height 522
click at [39, 15] on html "Tripadvisor Back Account Profile Authentication Notifications Workspace General…" at bounding box center [537, 261] width 1075 height 522
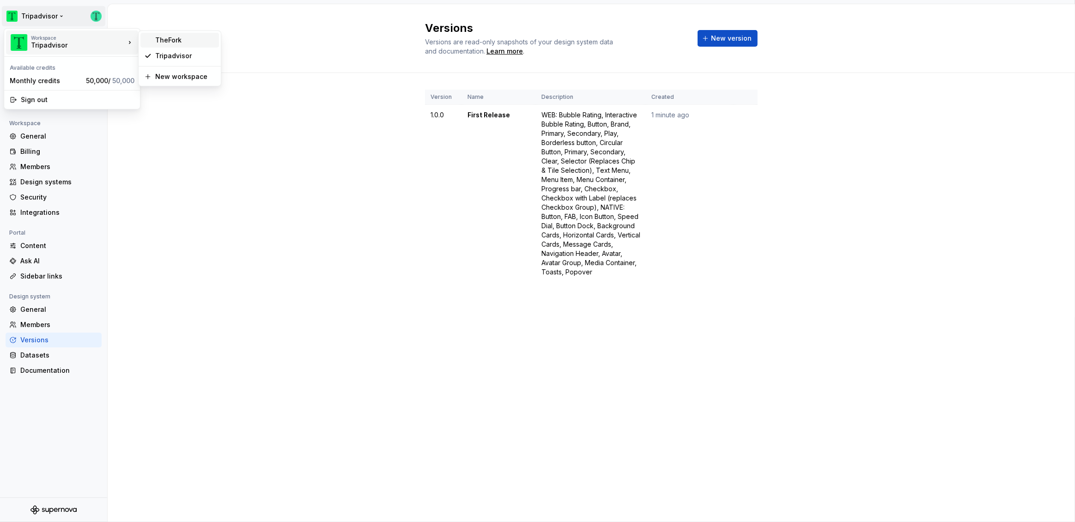
click at [195, 36] on div "TheFork" at bounding box center [185, 40] width 60 height 9
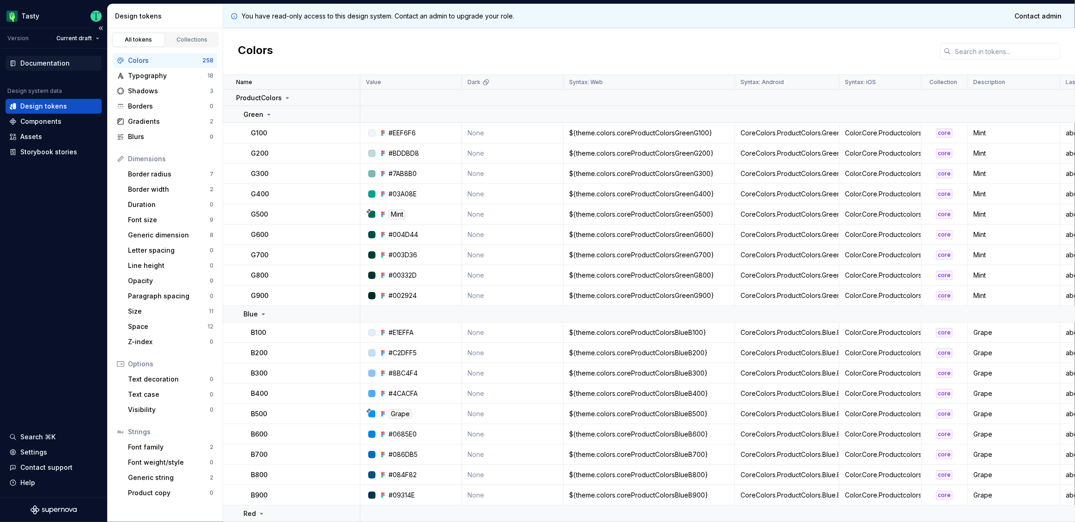
click at [44, 66] on div "Documentation" at bounding box center [44, 63] width 49 height 9
click at [72, 37] on html "Tasty Version Current draft Documentation Design system data Design tokens Comp…" at bounding box center [537, 261] width 1075 height 522
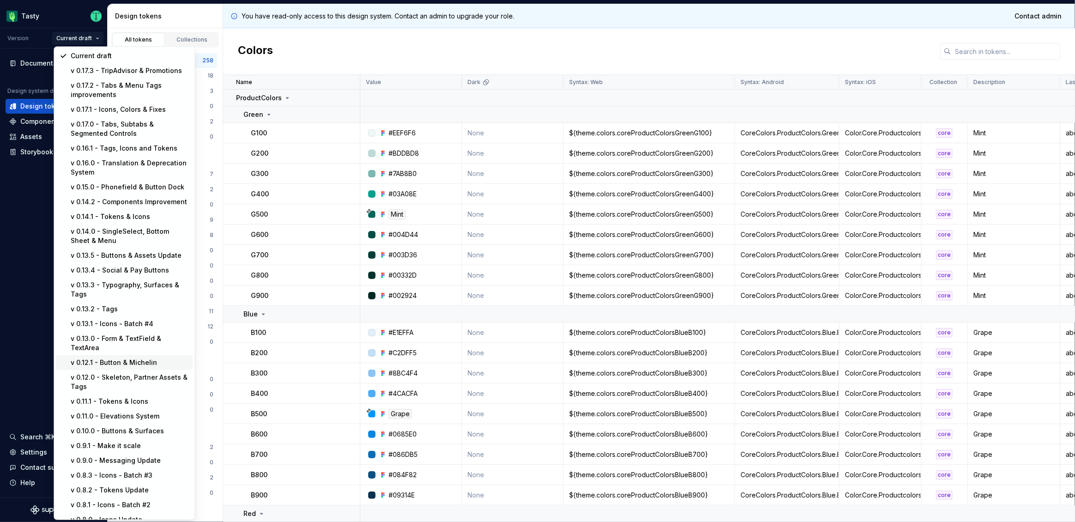
scroll to position [1, 0]
click at [21, 35] on html "Tasty Version Current draft Documentation Design system data Design tokens Comp…" at bounding box center [537, 261] width 1075 height 522
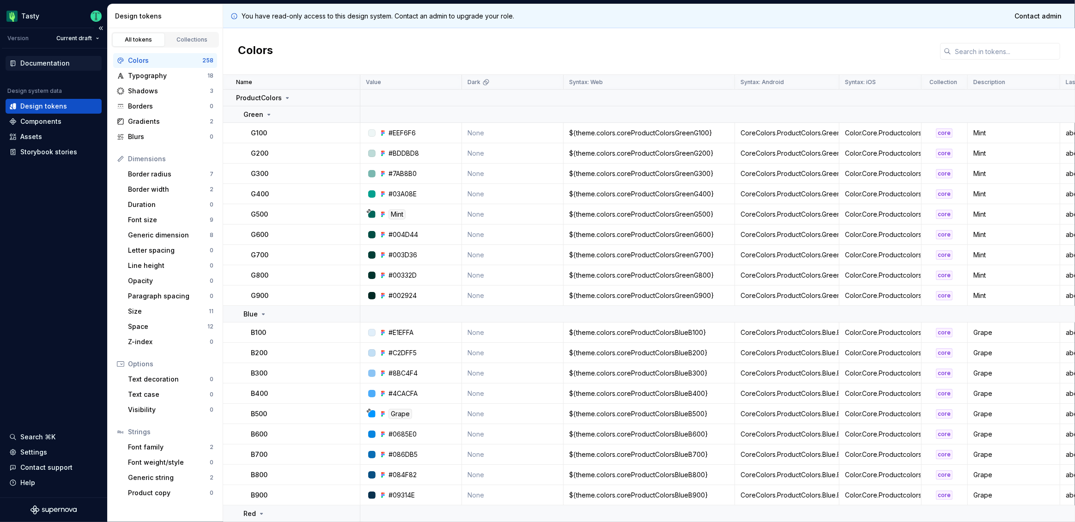
click at [48, 67] on div "Documentation" at bounding box center [44, 63] width 49 height 9
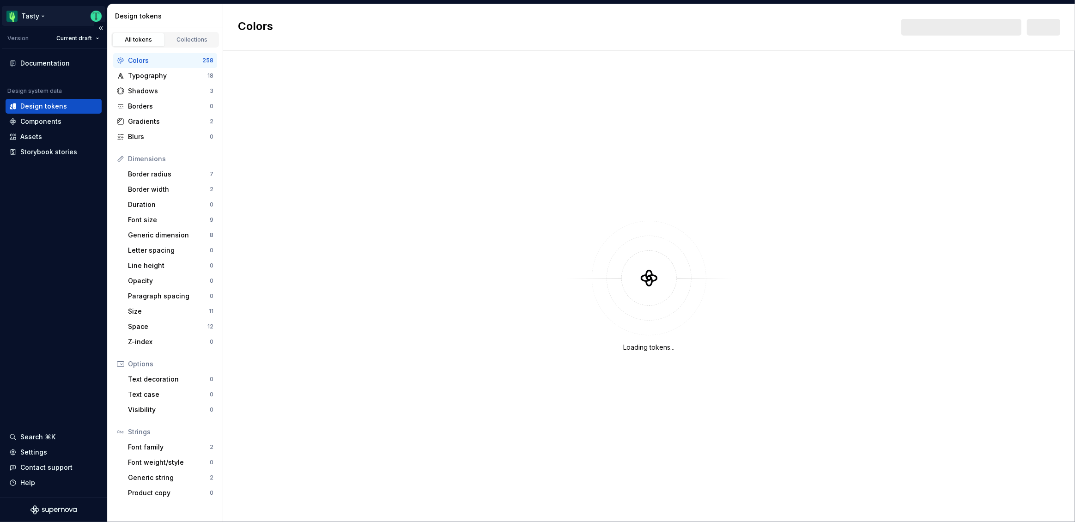
click at [35, 18] on html "Tasty Version Current draft Documentation Design system data Design tokens Comp…" at bounding box center [537, 261] width 1075 height 522
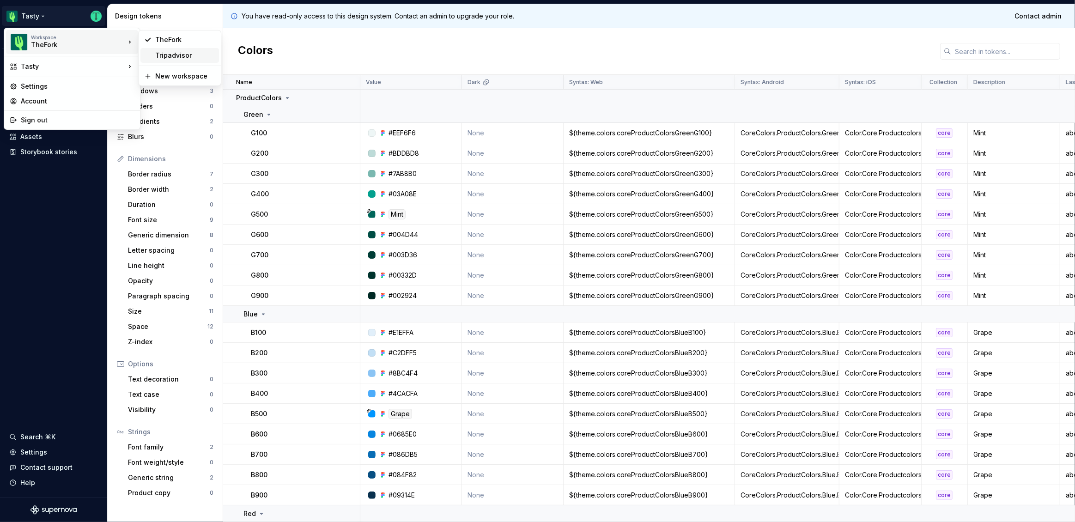
click at [200, 56] on div "Tripadvisor" at bounding box center [185, 55] width 60 height 9
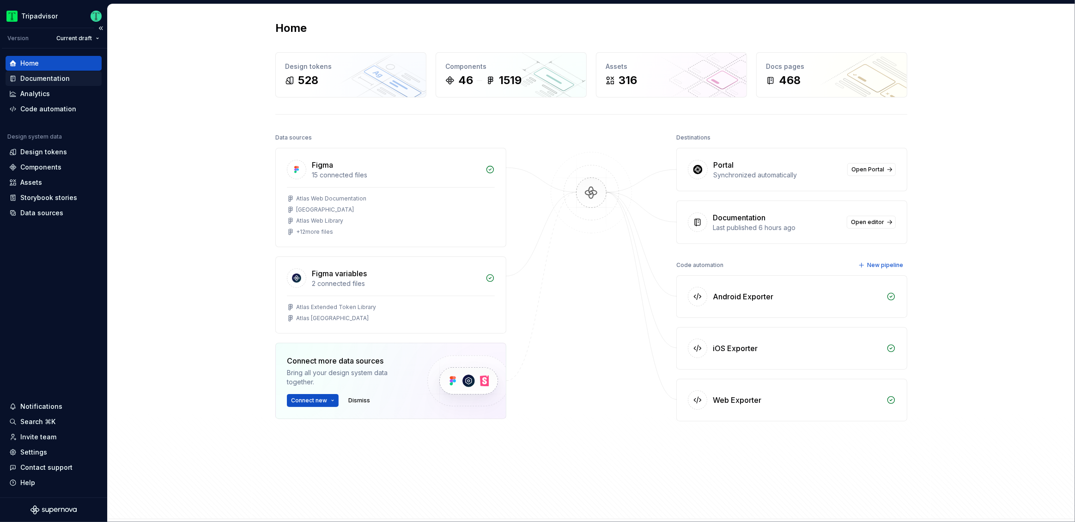
click at [57, 80] on div "Documentation" at bounding box center [44, 78] width 49 height 9
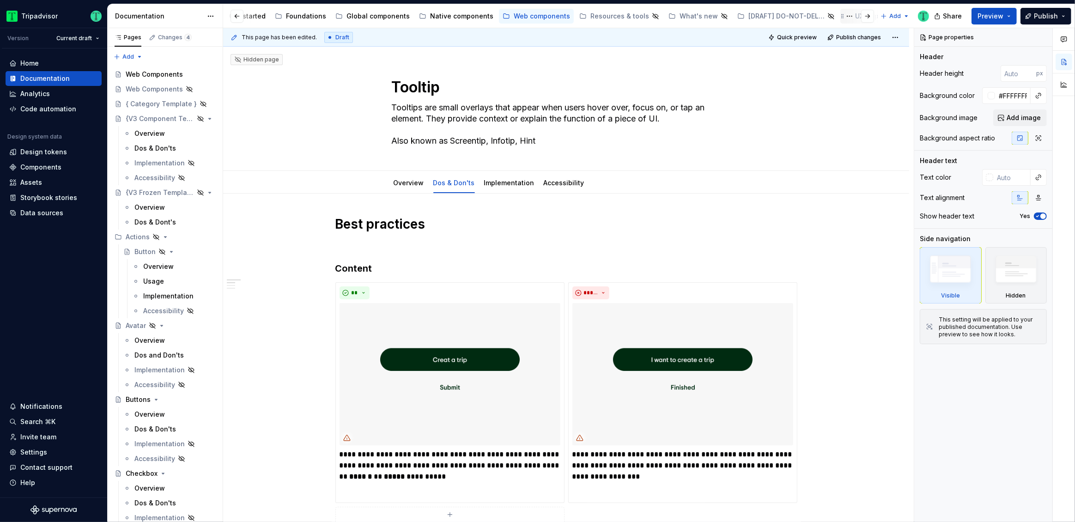
scroll to position [0, 209]
click at [842, 16] on div "Hidden Pages" at bounding box center [864, 16] width 45 height 9
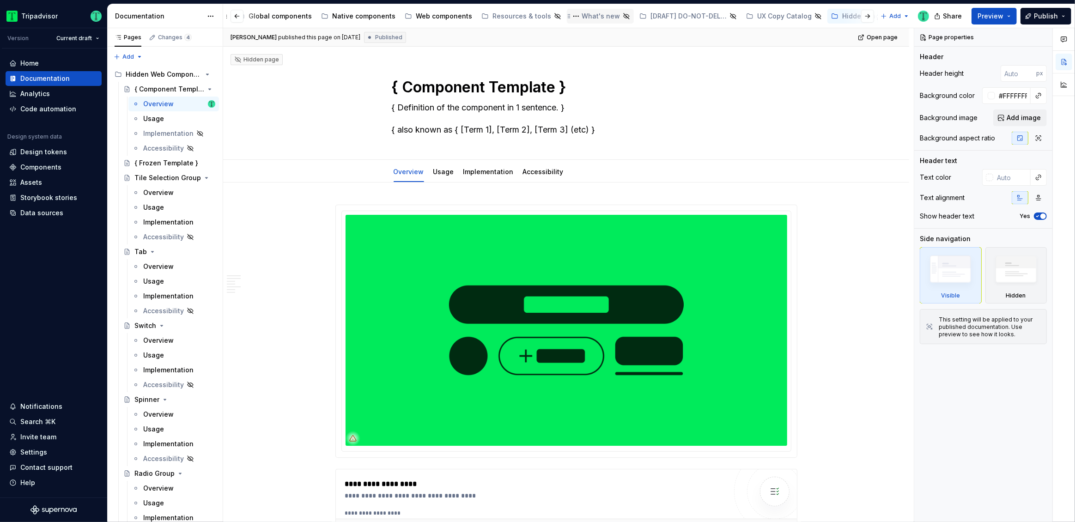
click at [584, 17] on div "What's new" at bounding box center [601, 16] width 38 height 9
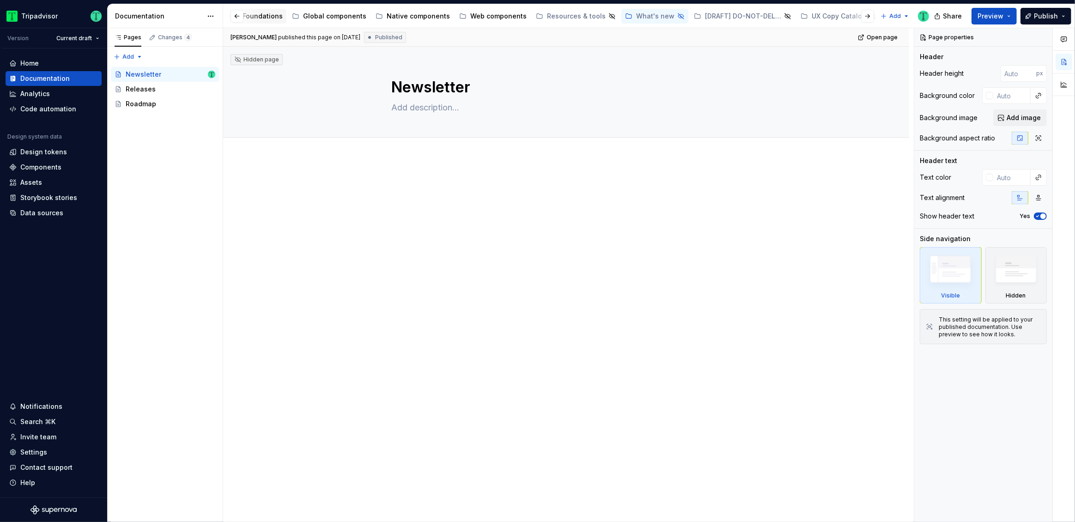
scroll to position [0, 209]
click at [890, 18] on html "Tripadvisor Version Current draft Home Documentation Analytics Code automation …" at bounding box center [537, 261] width 1075 height 522
click at [890, 36] on icon at bounding box center [888, 33] width 7 height 7
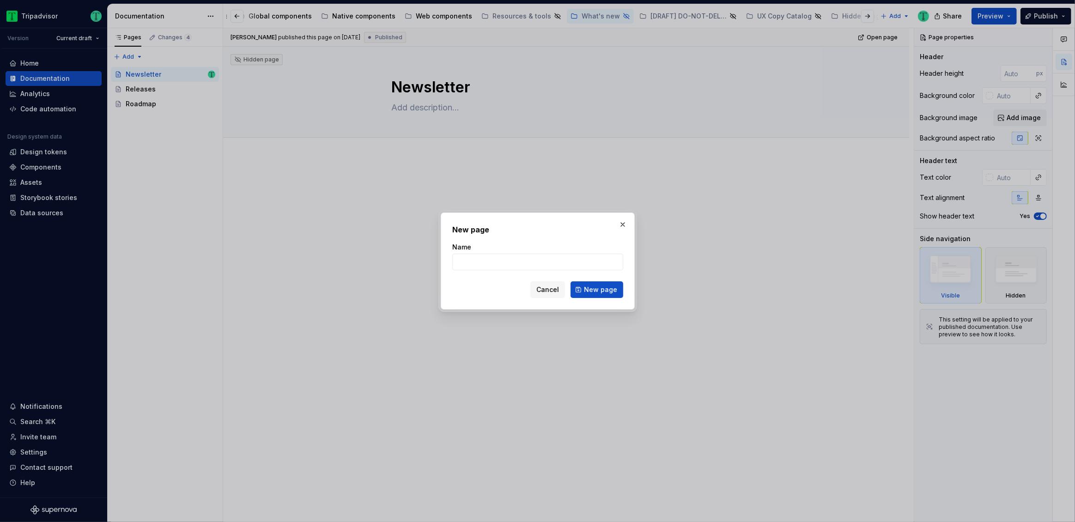
type textarea "*"
type input "Release Notes"
click button "New page" at bounding box center [597, 289] width 53 height 17
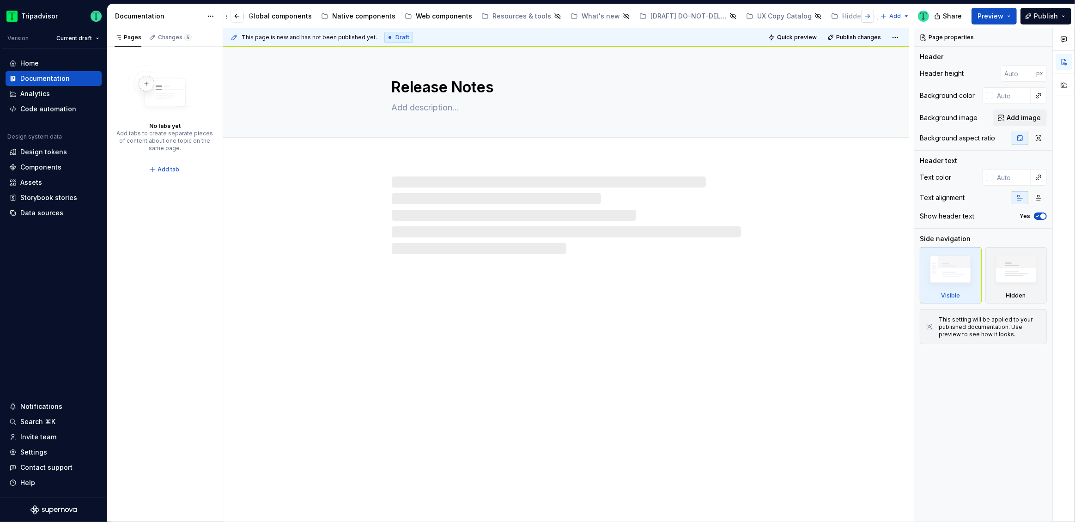
click at [868, 19] on button "button" at bounding box center [867, 16] width 13 height 13
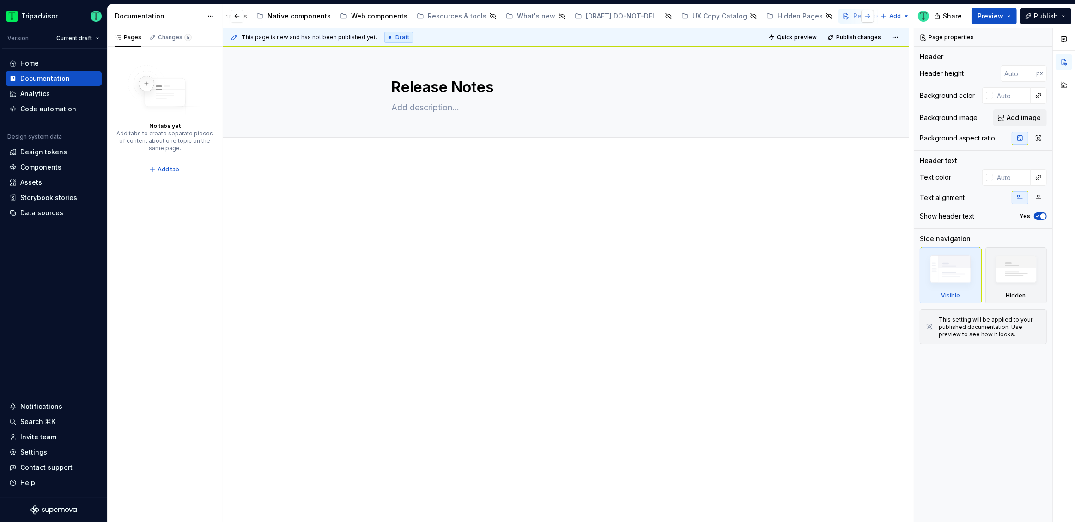
click at [866, 17] on button "button" at bounding box center [867, 16] width 13 height 13
click at [896, 39] on html "Tripadvisor Version Current draft Home Documentation Analytics Code automation …" at bounding box center [537, 261] width 1075 height 522
click at [412, 219] on html "Tripadvisor Version Current draft Home Documentation Analytics Code automation …" at bounding box center [537, 261] width 1075 height 522
click at [407, 186] on p at bounding box center [566, 185] width 462 height 11
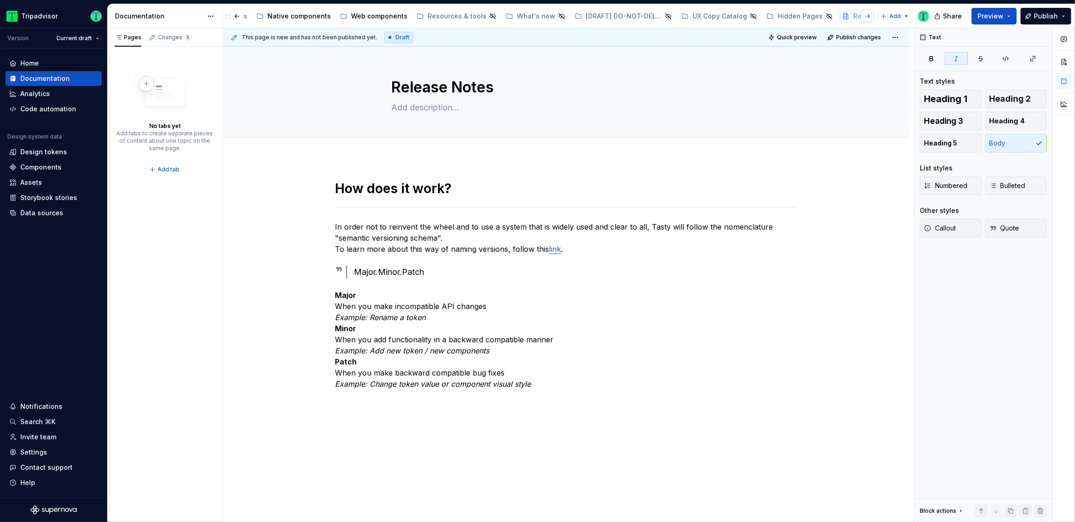
click at [870, 19] on button "button" at bounding box center [867, 16] width 13 height 13
click at [872, 16] on button "button" at bounding box center [867, 16] width 13 height 13
click at [771, 303] on p "Major When you make incompatible API changes Example: Rename a token Minor When…" at bounding box center [566, 340] width 462 height 100
click at [292, 146] on div "Add tab" at bounding box center [566, 147] width 612 height 13
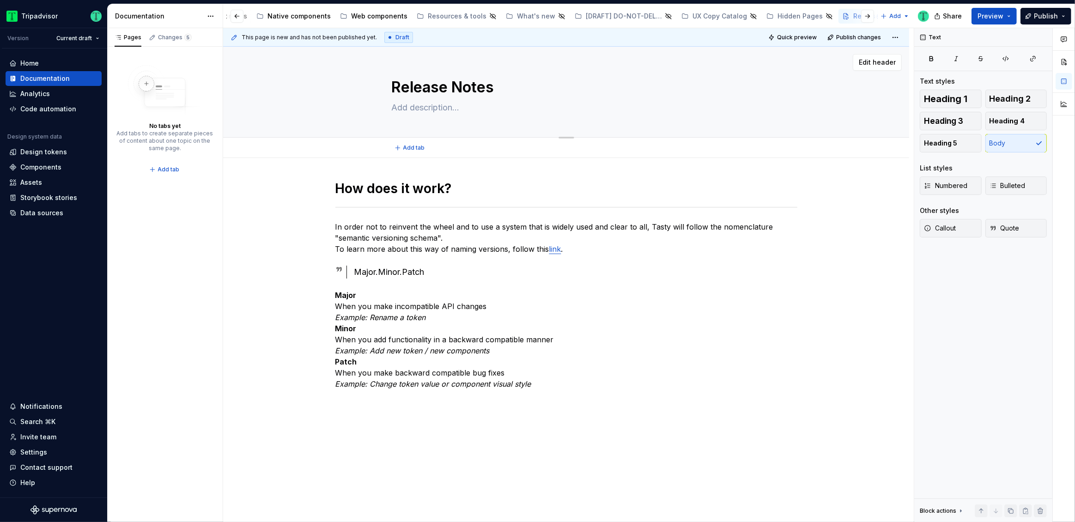
click at [622, 89] on textarea "Release Notes" at bounding box center [564, 87] width 349 height 22
click at [896, 37] on html "Tripadvisor Version Current draft Home Documentation Analytics Code automation …" at bounding box center [537, 261] width 1075 height 522
click at [486, 37] on html "Tripadvisor Version Current draft Home Documentation Analytics Code automation …" at bounding box center [537, 261] width 1075 height 522
click at [288, 206] on div "How does it work? In order not to reinvent the wheel and to use a system that i…" at bounding box center [566, 357] width 686 height 399
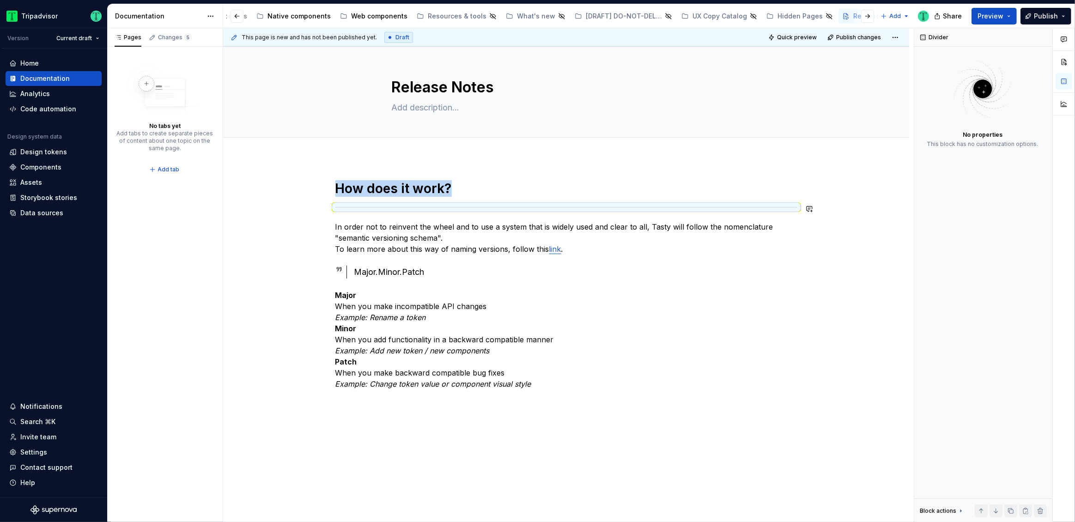
click at [288, 198] on div "How does it work? In order not to reinvent the wheel and to use a system that i…" at bounding box center [566, 357] width 686 height 399
click at [649, 452] on div "How does it work? In order not to reinvent the wheel and to use a system that i…" at bounding box center [566, 357] width 686 height 399
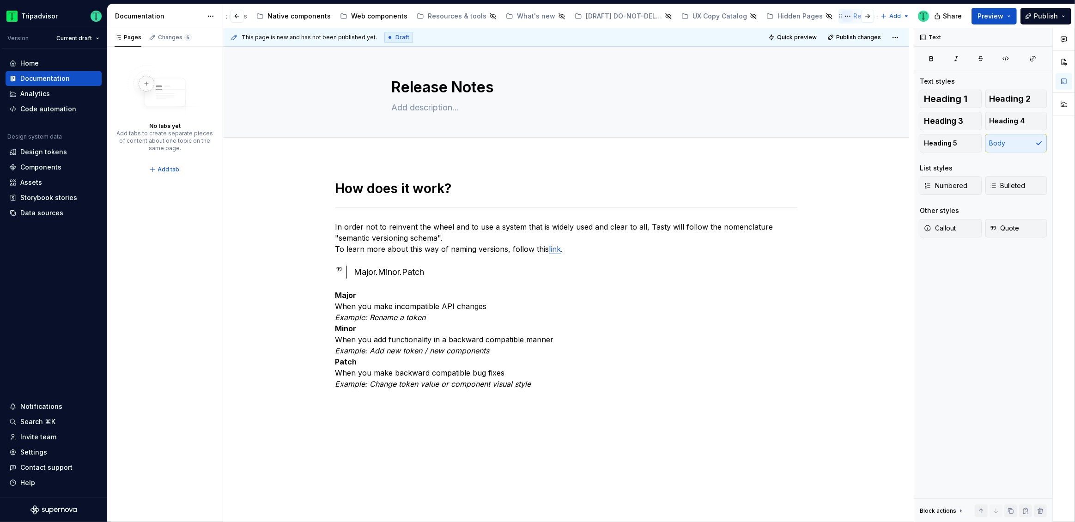
click at [842, 18] on button "Page tree" at bounding box center [847, 16] width 11 height 11
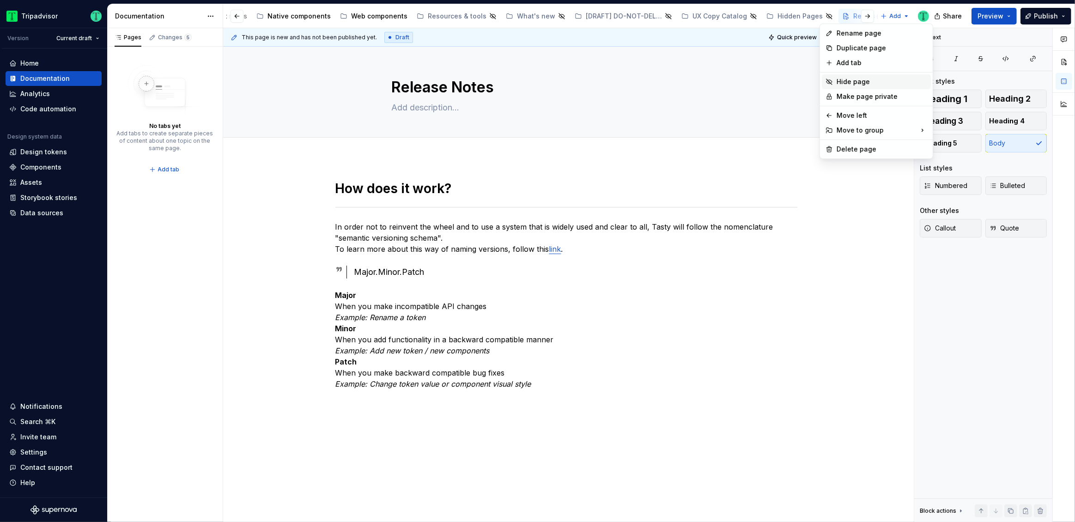
click at [854, 79] on div "Hide page" at bounding box center [882, 81] width 91 height 9
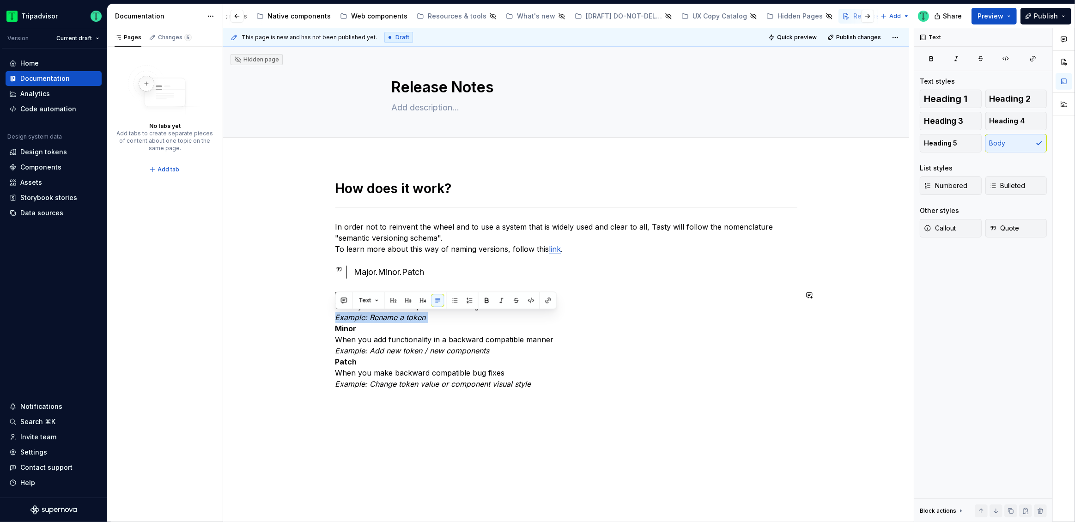
click at [476, 454] on div "How does it work? In order not to reinvent the wheel and to use a system that i…" at bounding box center [566, 366] width 686 height 416
click at [327, 296] on span at bounding box center [326, 295] width 7 height 13
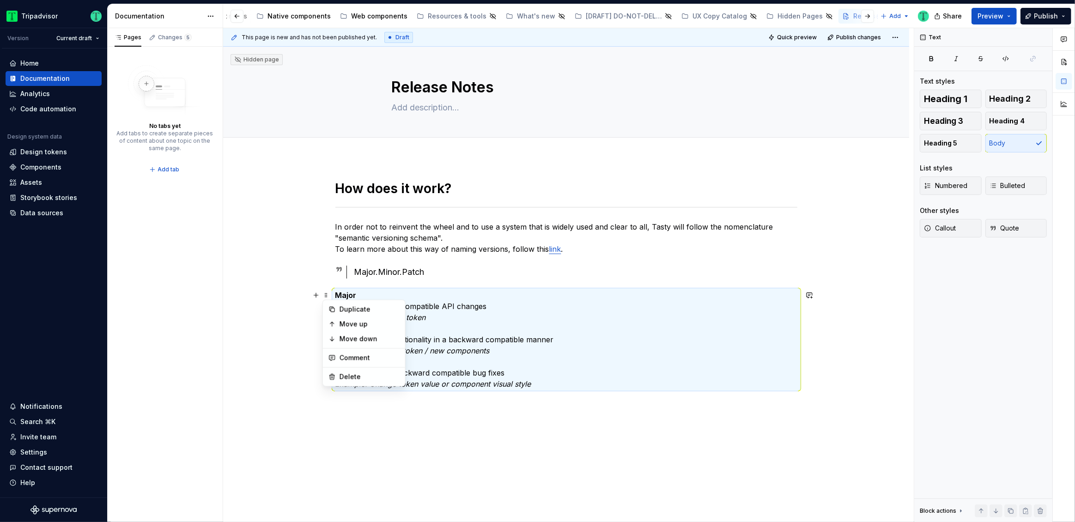
click at [807, 435] on div "How does it work? In order not to reinvent the wheel and to use a system that i…" at bounding box center [566, 366] width 686 height 416
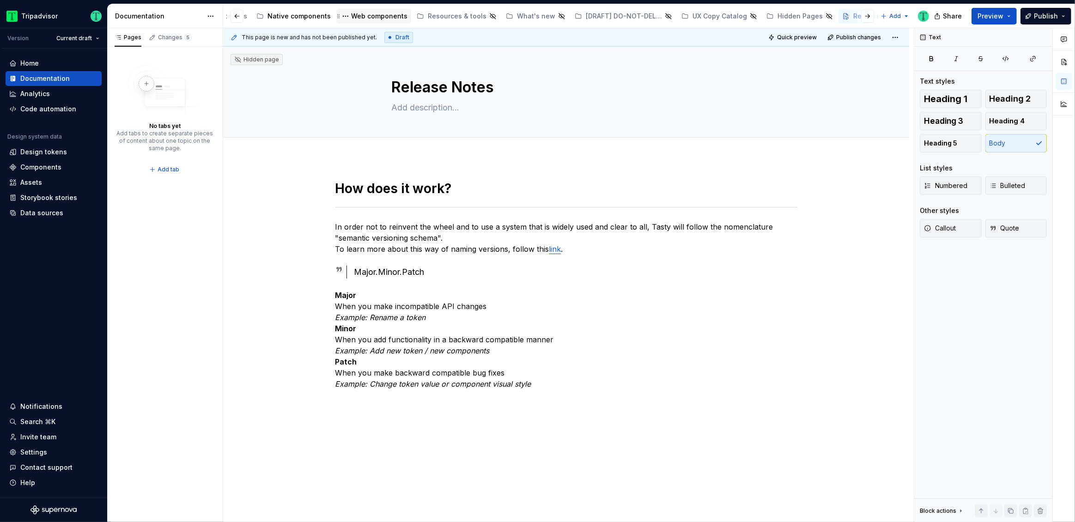
click at [373, 18] on div "Web components" at bounding box center [379, 16] width 56 height 9
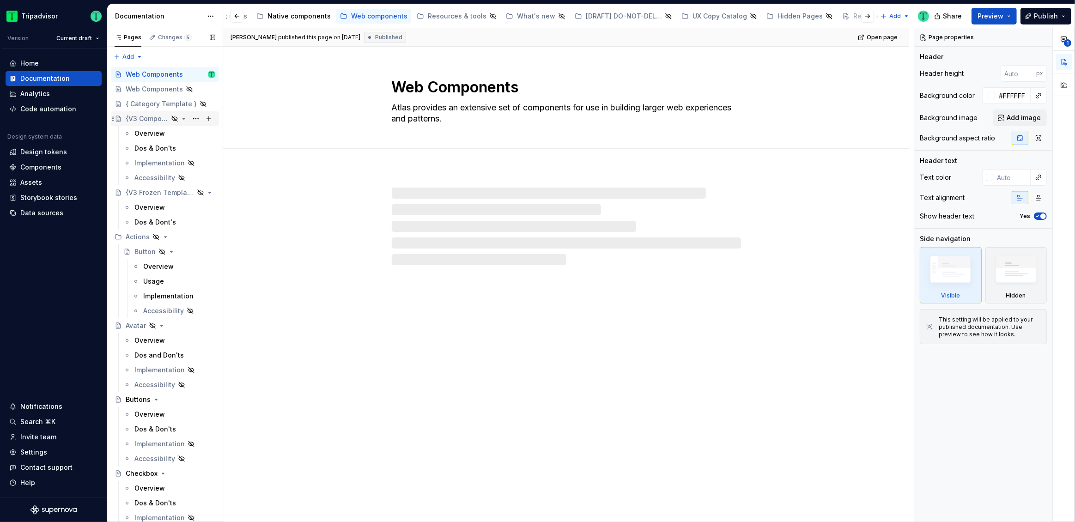
click at [150, 121] on div "{V3 Component Template}" at bounding box center [147, 118] width 43 height 9
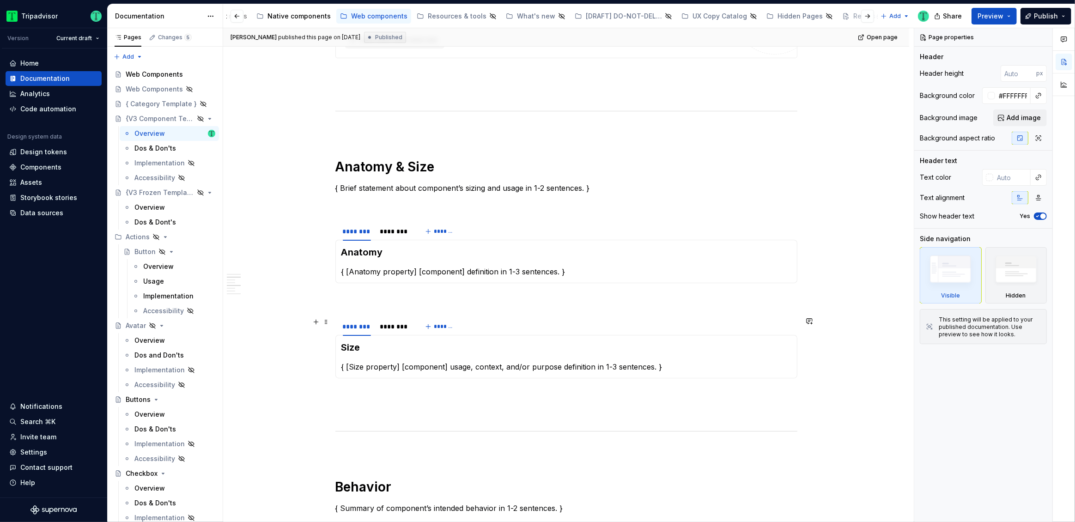
scroll to position [591, 0]
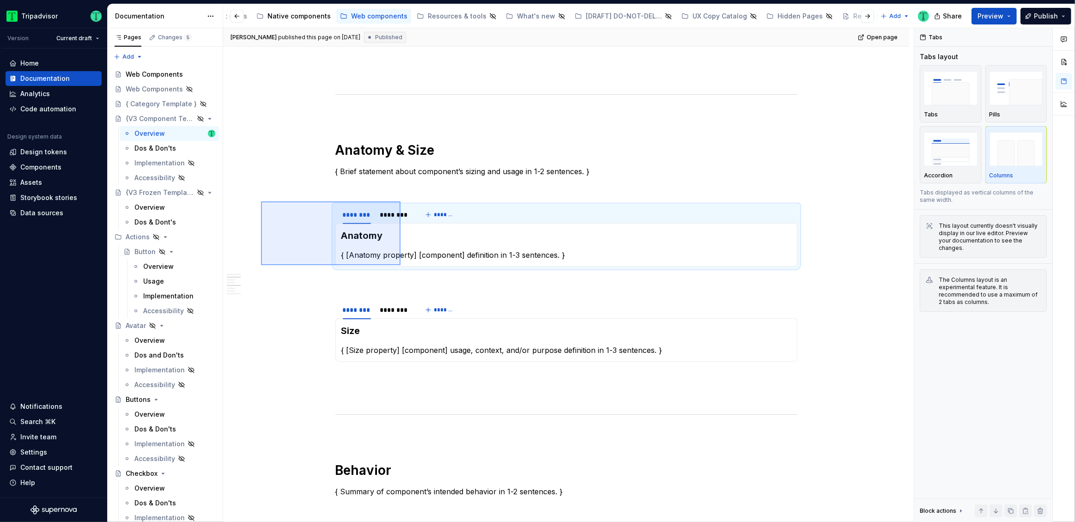
drag, startPoint x: 261, startPoint y: 201, endPoint x: 401, endPoint y: 265, distance: 153.4
click at [401, 265] on div "**********" at bounding box center [568, 275] width 691 height 494
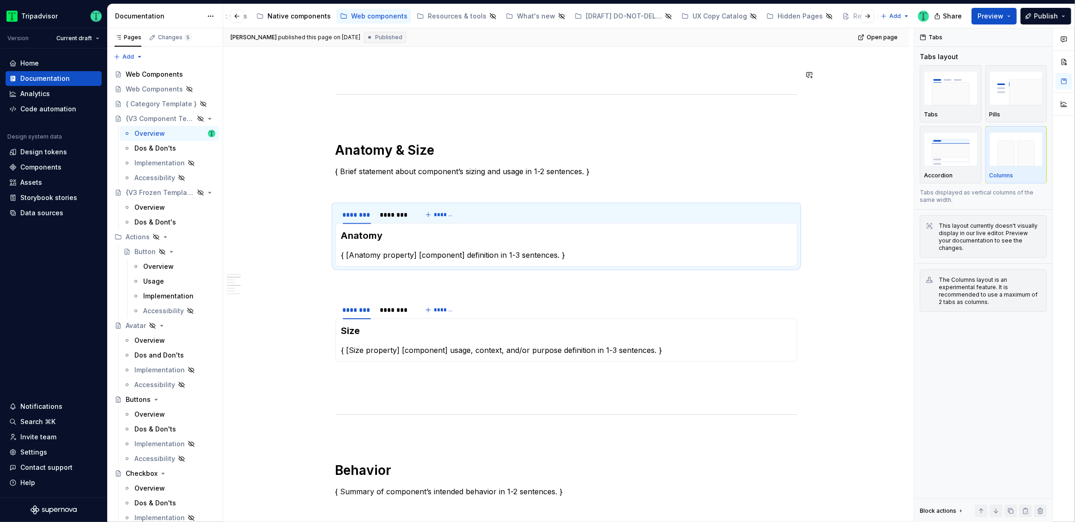
click at [850, 19] on div at bounding box center [860, 16] width 35 height 17
click at [844, 17] on div at bounding box center [860, 16] width 35 height 17
click at [854, 17] on div "Release Notes" at bounding box center [878, 16] width 48 height 9
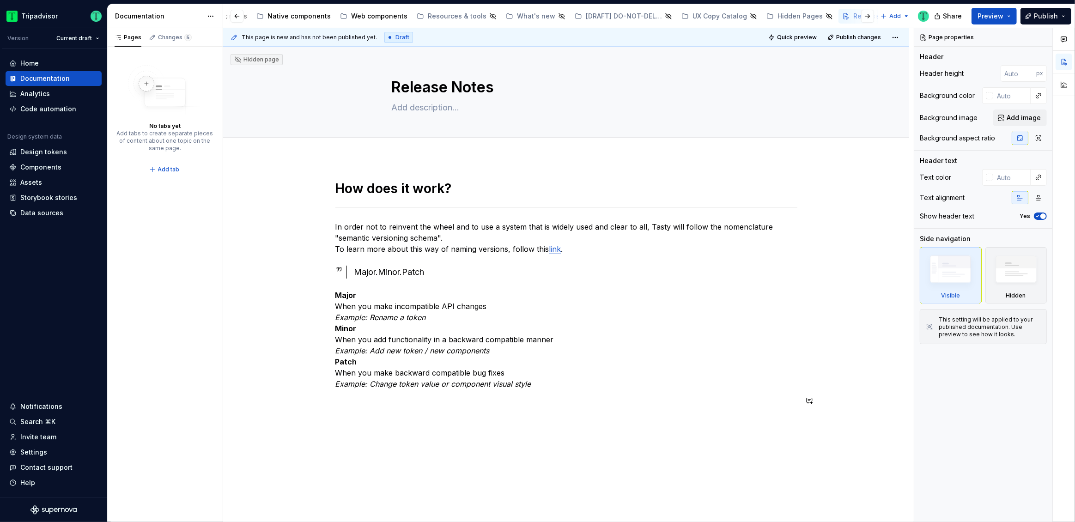
type textarea "*"
click at [390, 443] on div "How does it work? In order not to reinvent the wheel and to use a system that i…" at bounding box center [566, 366] width 686 height 416
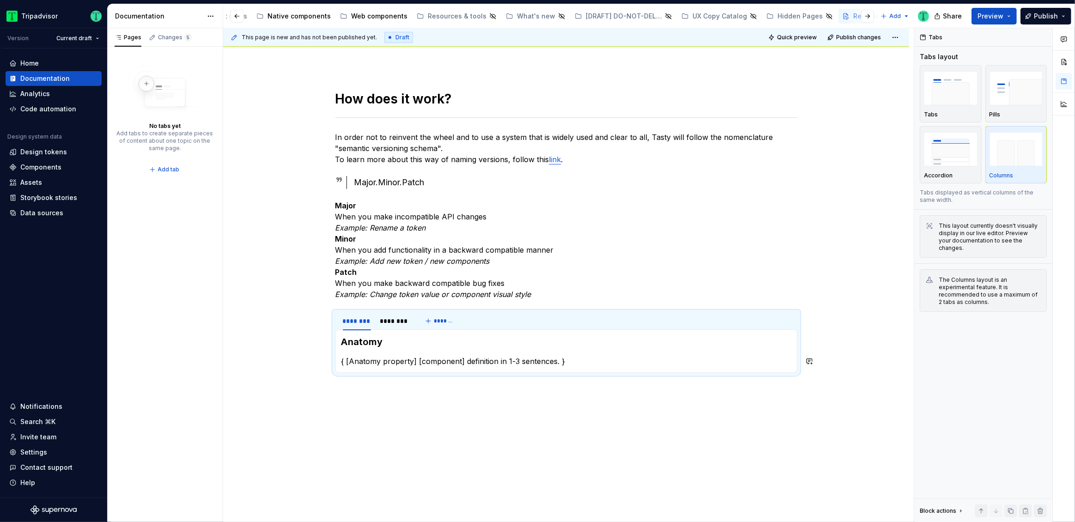
scroll to position [92, 0]
click at [436, 322] on span "*******" at bounding box center [444, 318] width 21 height 7
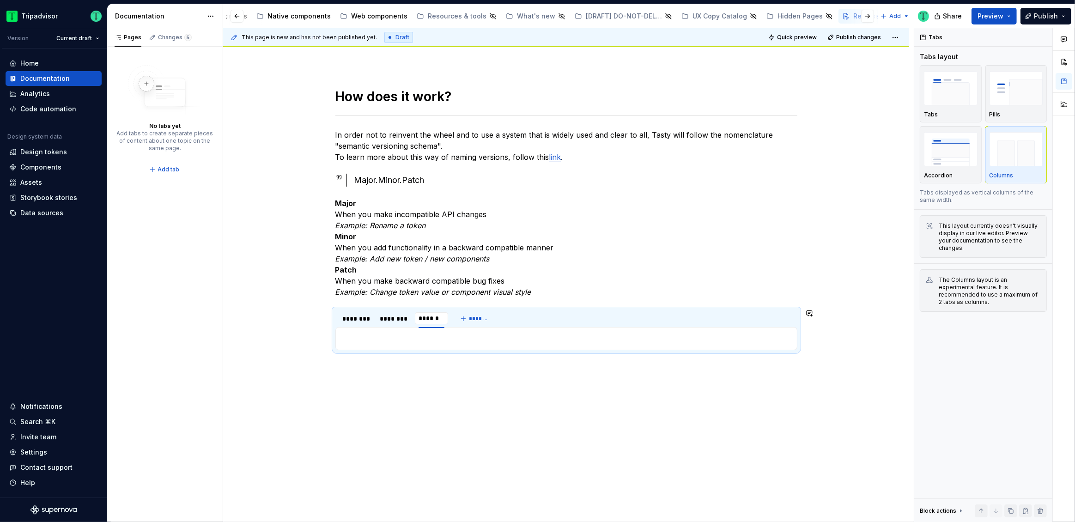
type input "********"
click at [278, 326] on div "This page is new and has not been published yet. Draft Quick preview Publish ch…" at bounding box center [568, 275] width 691 height 494
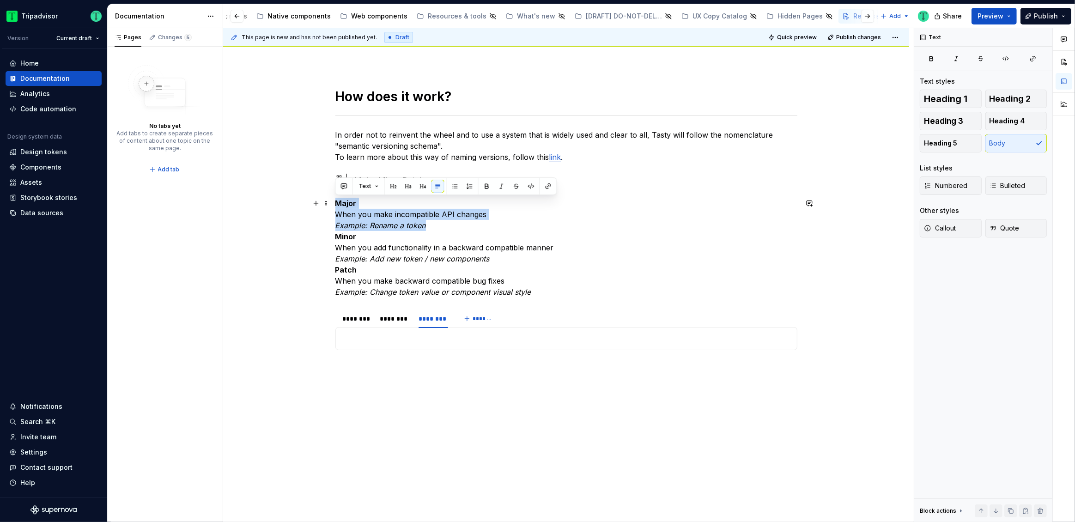
drag, startPoint x: 337, startPoint y: 202, endPoint x: 438, endPoint y: 224, distance: 103.1
click at [438, 224] on p "Major When you make incompatible API changes Example: Rename a token Minor When…" at bounding box center [566, 248] width 462 height 100
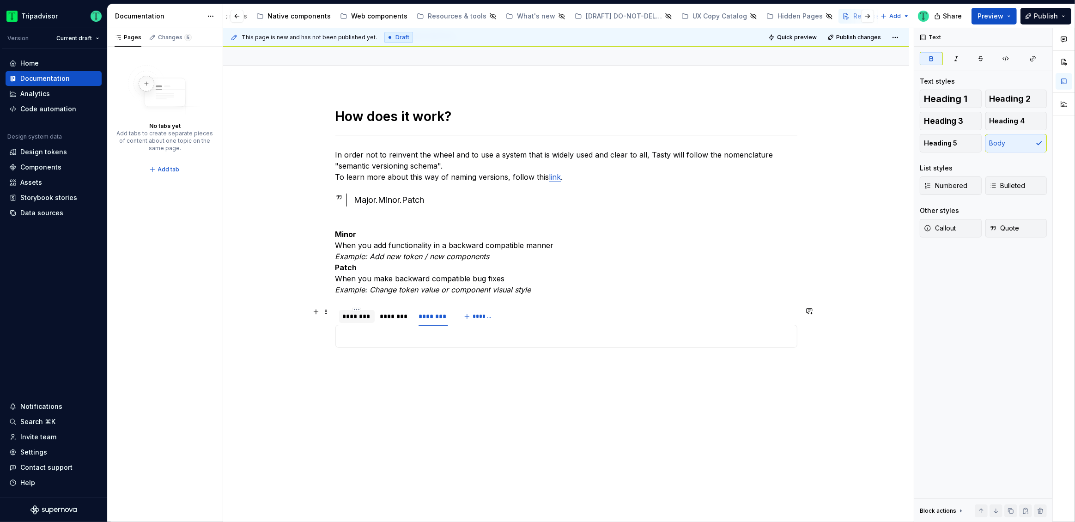
click at [354, 323] on div "********" at bounding box center [357, 316] width 36 height 15
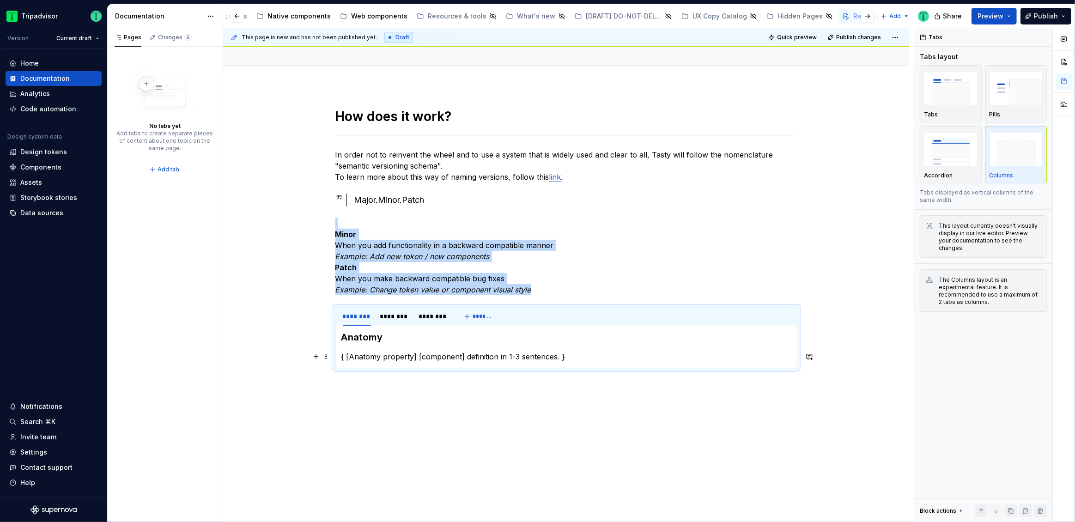
click at [365, 356] on p "{ [Anatomy property] [component] definition in 1-3 sentences. }" at bounding box center [567, 356] width 450 height 11
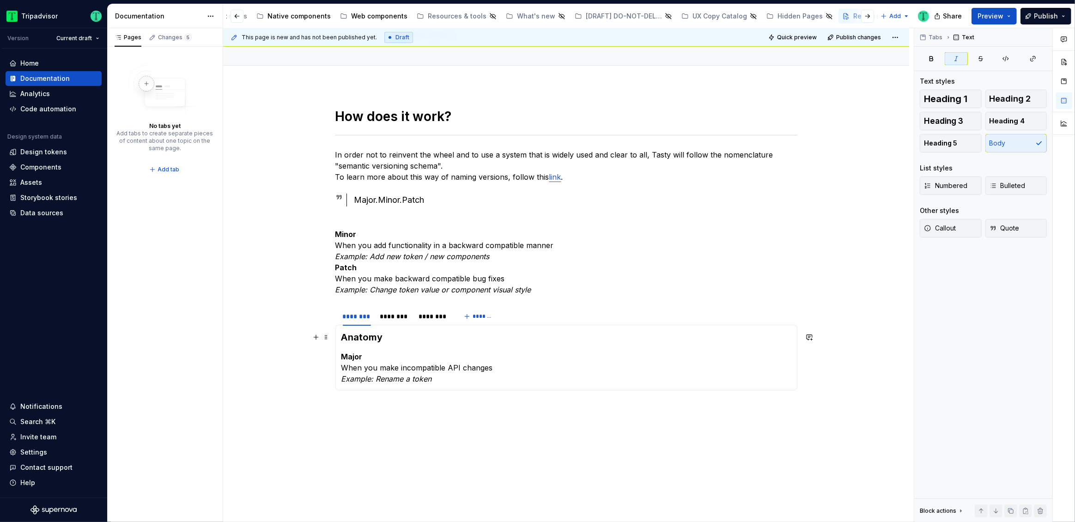
click at [374, 341] on h3 "Anatomy" at bounding box center [567, 337] width 450 height 13
click at [374, 340] on h3 "Anatomy" at bounding box center [567, 337] width 450 height 13
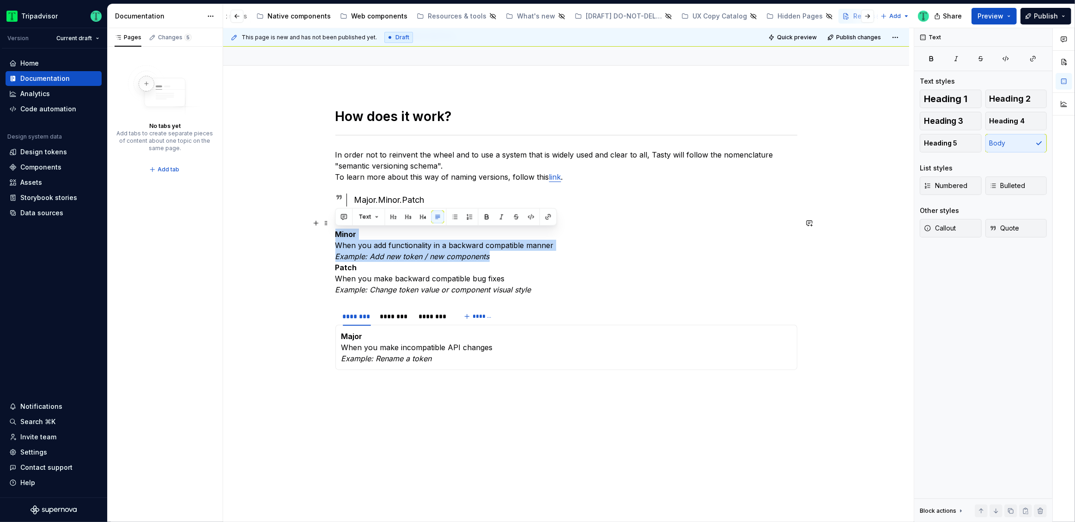
drag, startPoint x: 335, startPoint y: 231, endPoint x: 529, endPoint y: 255, distance: 195.1
click at [529, 255] on p "Minor When you add functionality in a backward compatible manner Example: Add n…" at bounding box center [566, 257] width 462 height 78
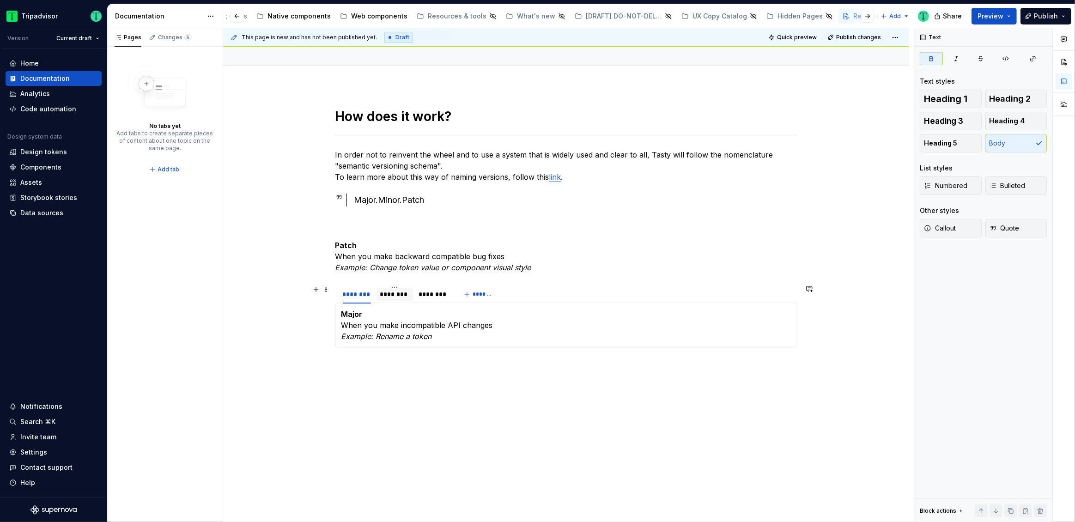
click at [396, 293] on div "********" at bounding box center [395, 294] width 30 height 9
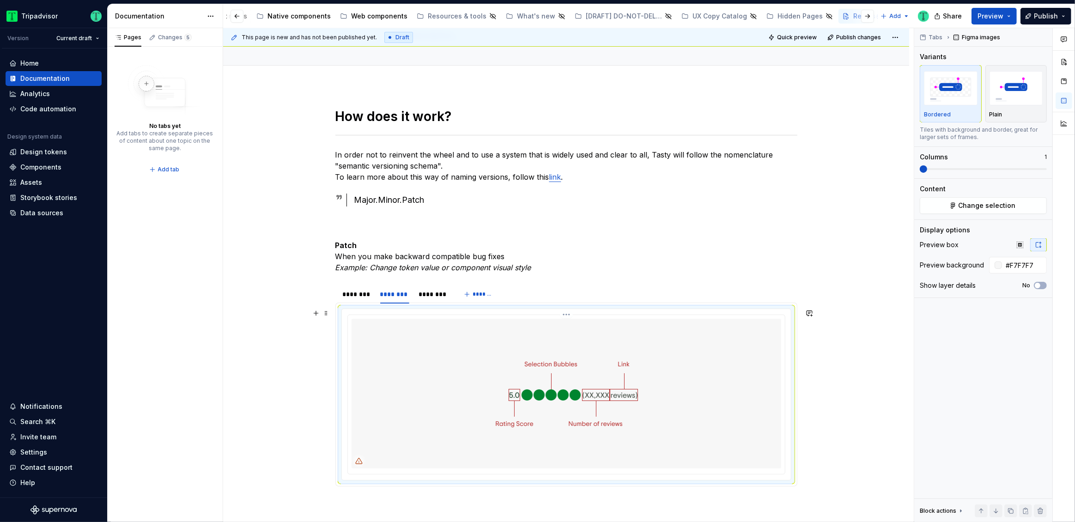
click at [412, 353] on img at bounding box center [566, 394] width 338 height 150
click at [564, 309] on div at bounding box center [567, 395] width 450 height 172
click at [566, 315] on html "Tripadvisor Version Current draft Home Documentation Analytics Code automation …" at bounding box center [537, 261] width 1075 height 522
drag, startPoint x: 581, startPoint y: 398, endPoint x: 575, endPoint y: 396, distance: 6.2
click at [581, 397] on div "Delete item" at bounding box center [615, 396] width 77 height 9
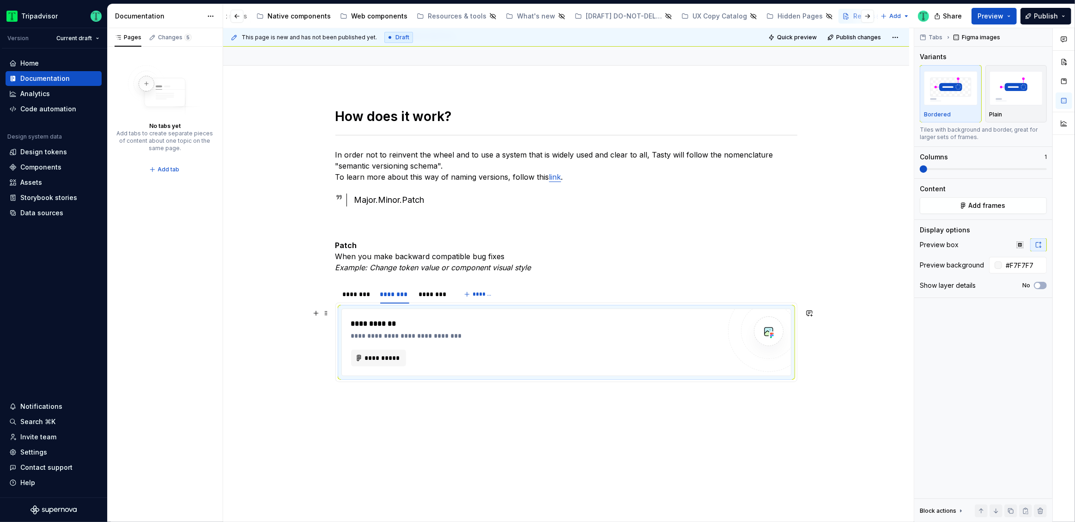
click at [445, 333] on div "**********" at bounding box center [536, 335] width 370 height 9
click at [328, 311] on span at bounding box center [326, 313] width 7 height 13
click at [349, 398] on div "Delete" at bounding box center [370, 394] width 60 height 9
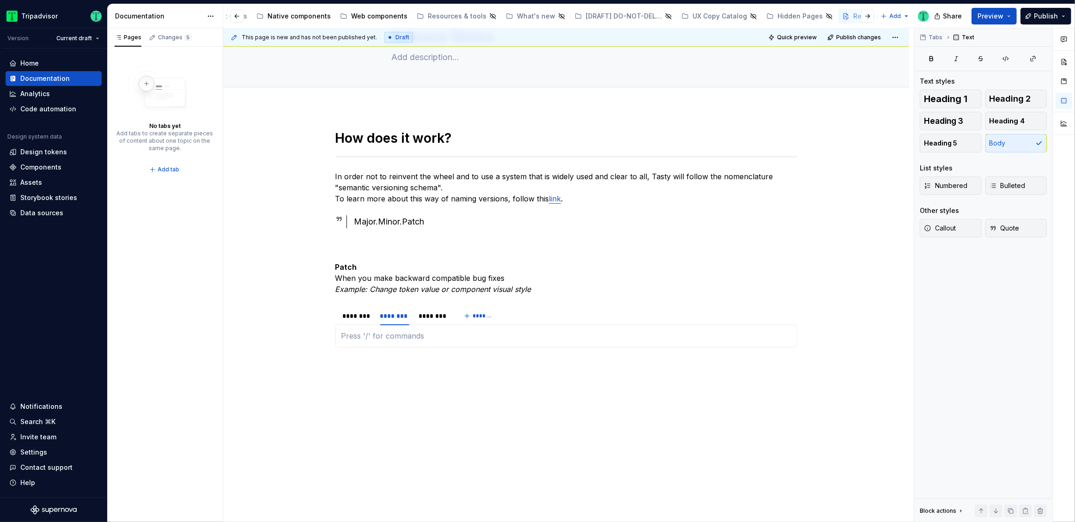
scroll to position [50, 0]
click at [359, 315] on div "********" at bounding box center [357, 316] width 28 height 9
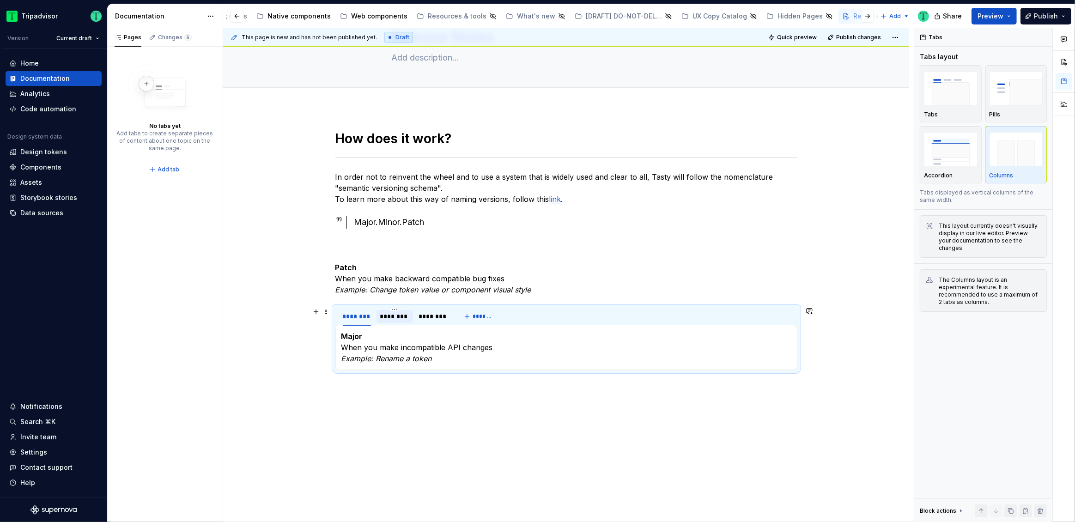
click at [388, 316] on div "********" at bounding box center [395, 316] width 30 height 9
click at [432, 316] on div "********" at bounding box center [434, 316] width 30 height 9
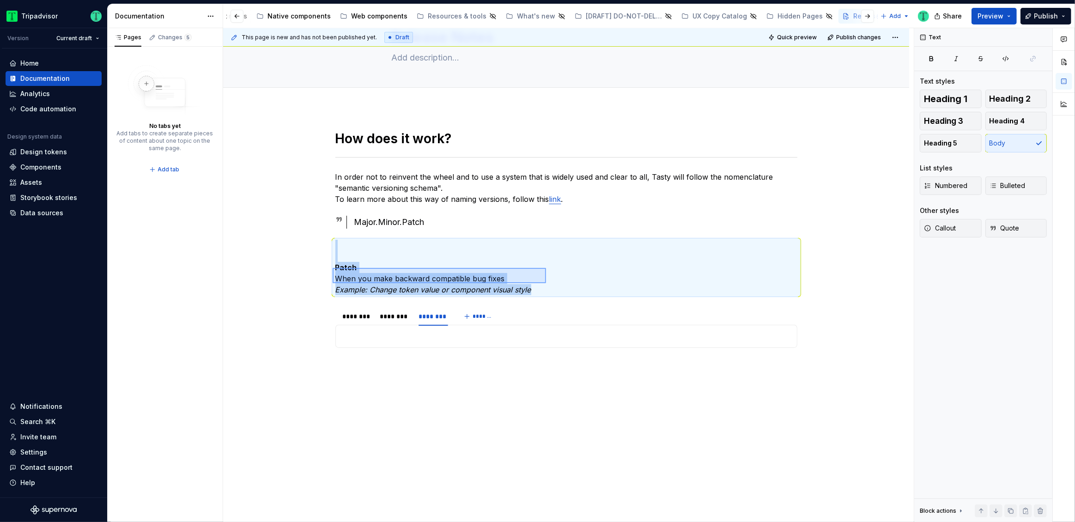
drag, startPoint x: 333, startPoint y: 268, endPoint x: 521, endPoint y: 282, distance: 188.6
click at [546, 283] on div "This page is new and has not been published yet. Draft Quick preview Publish ch…" at bounding box center [568, 275] width 691 height 494
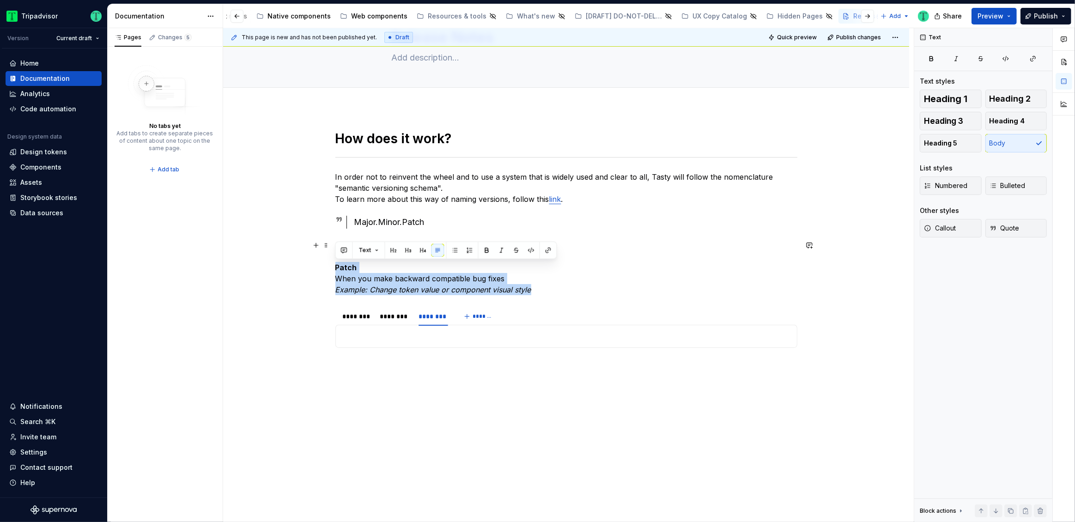
drag, startPoint x: 336, startPoint y: 268, endPoint x: 585, endPoint y: 288, distance: 249.4
click at [587, 291] on p "Patch When you make backward compatible bug fixes Example: Change token value o…" at bounding box center [566, 267] width 462 height 55
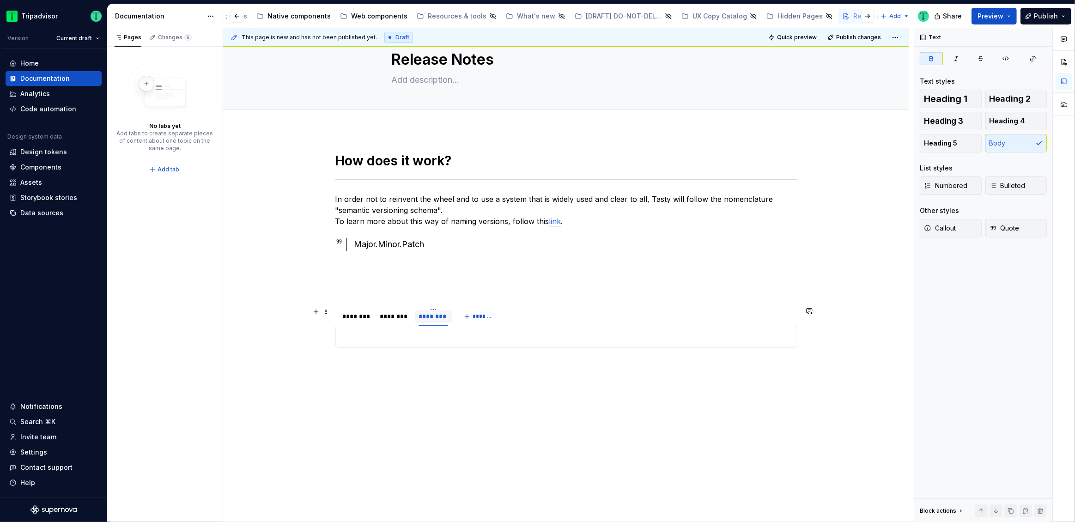
click at [434, 314] on div "********" at bounding box center [434, 316] width 30 height 9
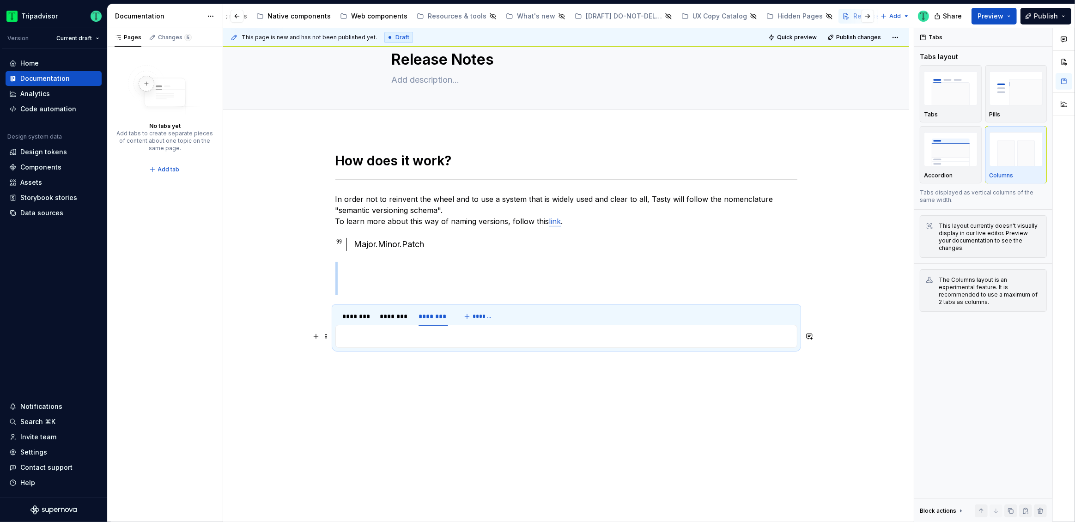
click at [434, 335] on p at bounding box center [567, 336] width 450 height 11
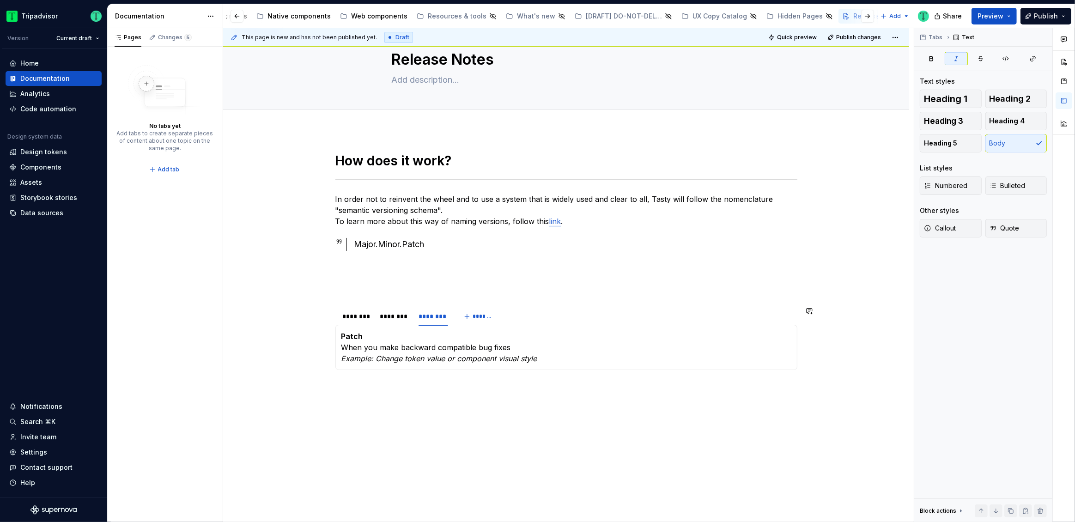
click at [474, 431] on div "How does it work? In order not to reinvent the wheel and to use a system that i…" at bounding box center [566, 337] width 686 height 415
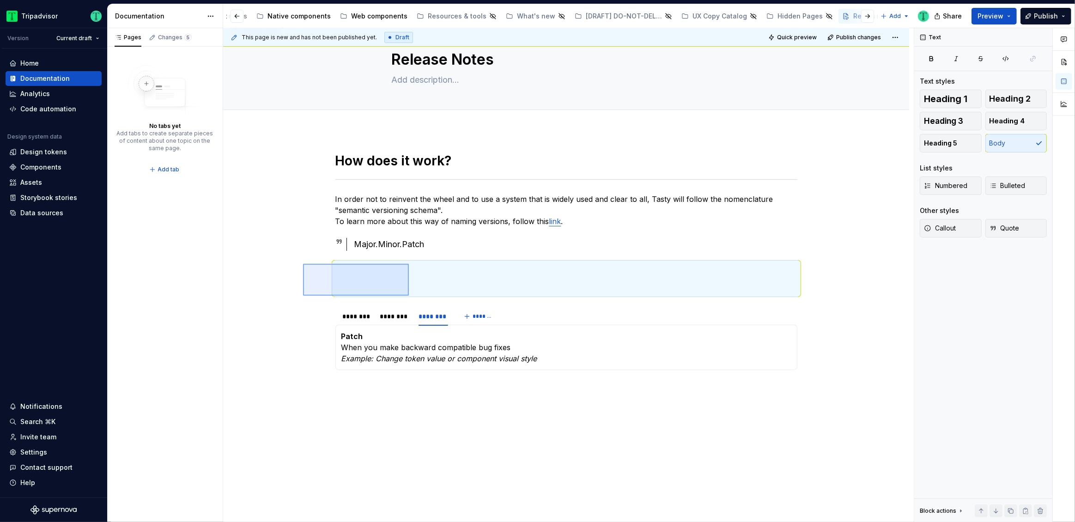
drag, startPoint x: 303, startPoint y: 264, endPoint x: 409, endPoint y: 296, distance: 110.7
click at [409, 296] on div "This page is new and has not been published yet. Draft Quick preview Publish ch…" at bounding box center [568, 275] width 691 height 494
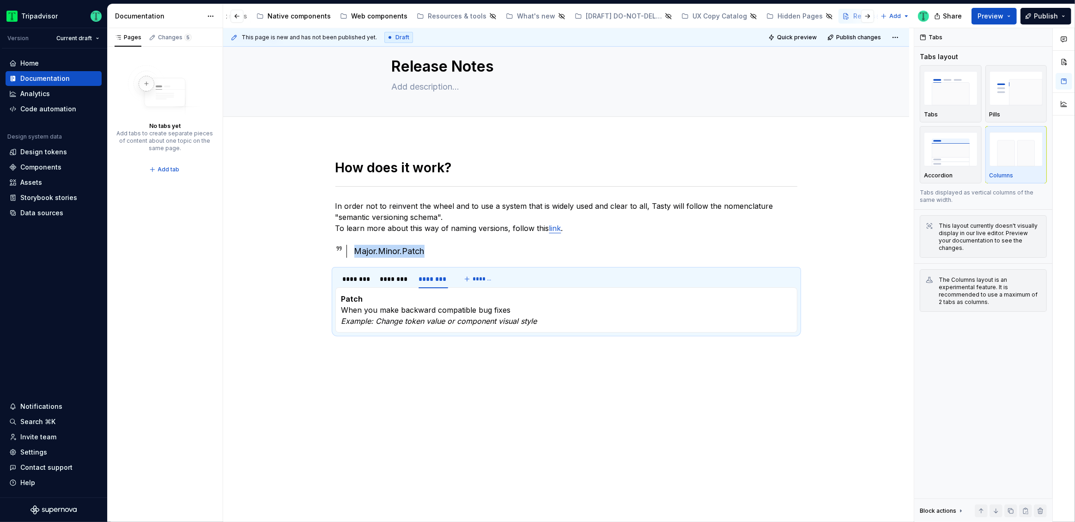
scroll to position [20, 0]
click at [550, 228] on link "link" at bounding box center [555, 228] width 12 height 9
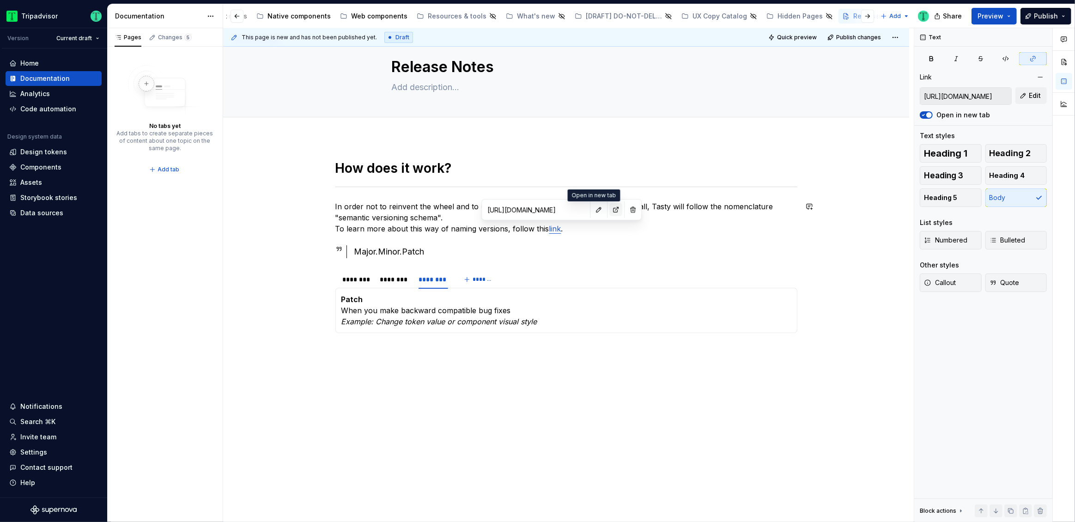
click at [610, 211] on button "button" at bounding box center [616, 209] width 13 height 13
click at [251, 262] on div "How does it work? In order not to reinvent the wheel and to use a system that i…" at bounding box center [566, 330] width 686 height 385
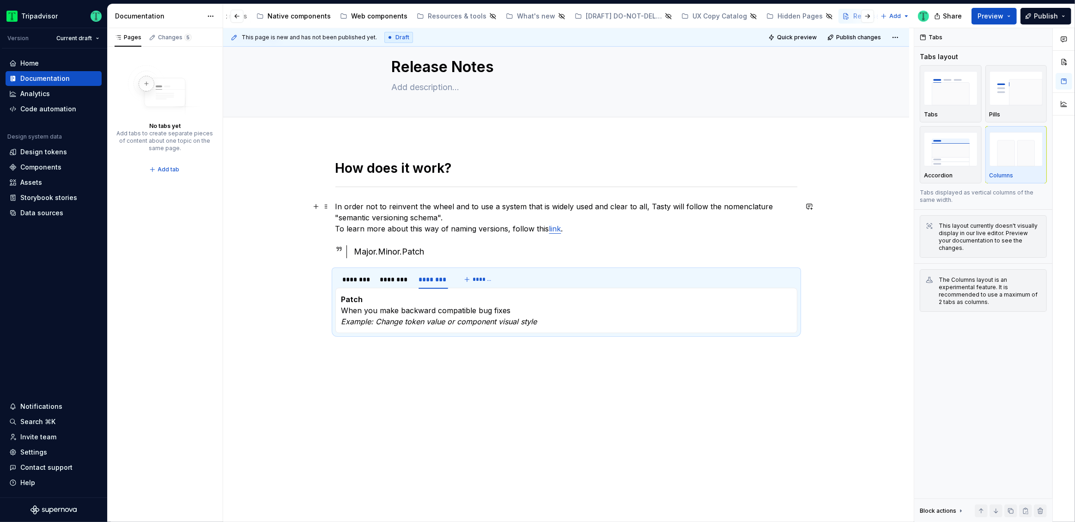
drag, startPoint x: 338, startPoint y: 229, endPoint x: 348, endPoint y: 226, distance: 10.5
click at [338, 228] on p "In order not to reinvent the wheel and to use a system that is widely used and …" at bounding box center [566, 217] width 462 height 33
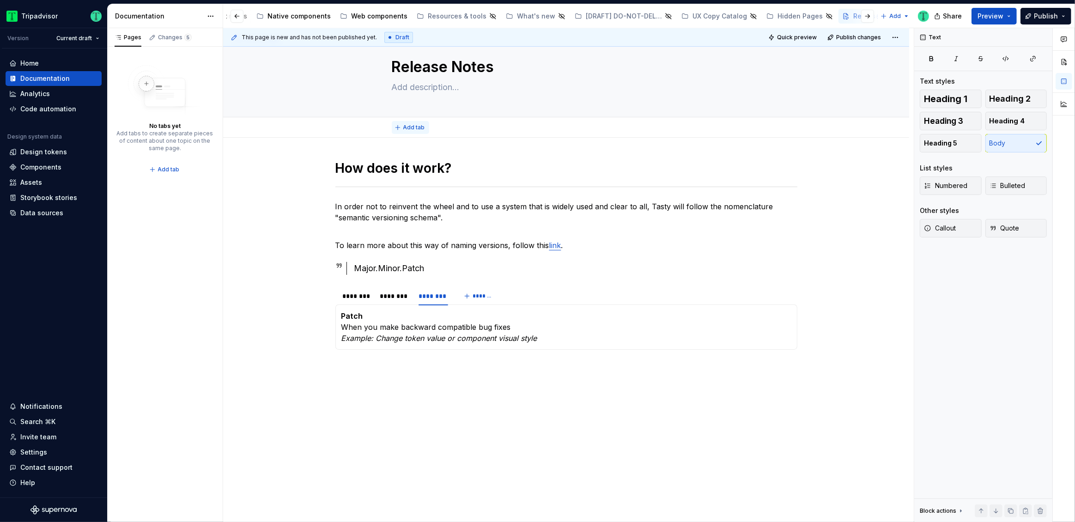
click at [409, 128] on span "Add tab" at bounding box center [414, 127] width 22 height 7
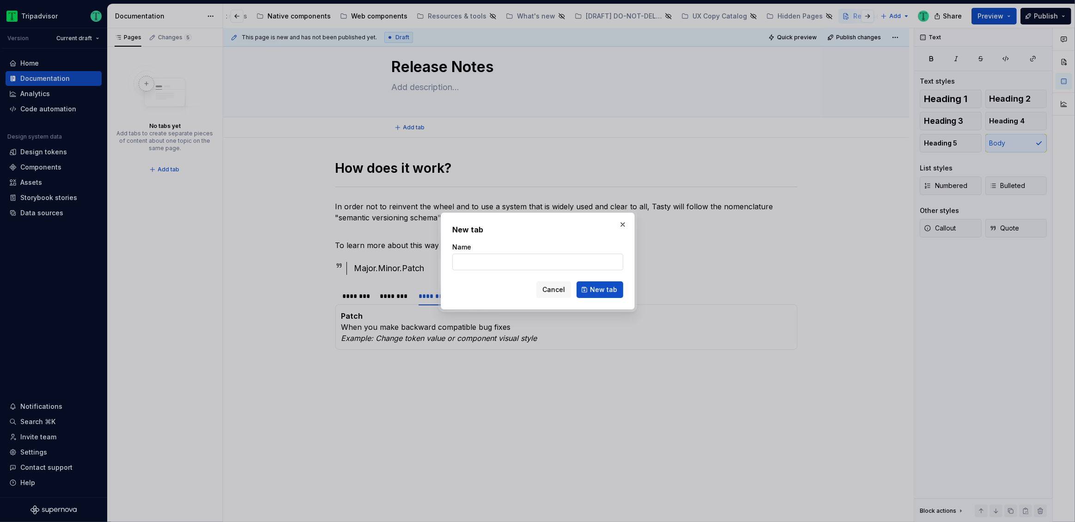
type textarea "*"
click at [457, 263] on input "Versioning" at bounding box center [537, 262] width 171 height 17
type input "Release Versioning"
click at [609, 290] on span "New tab" at bounding box center [603, 289] width 27 height 9
type textarea "*"
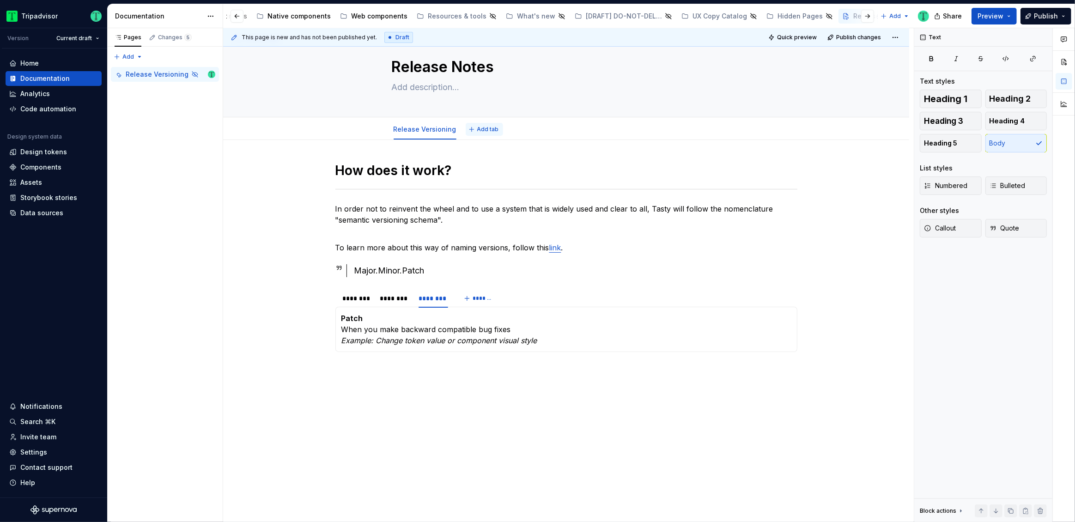
click at [486, 132] on span "Add tab" at bounding box center [488, 129] width 22 height 7
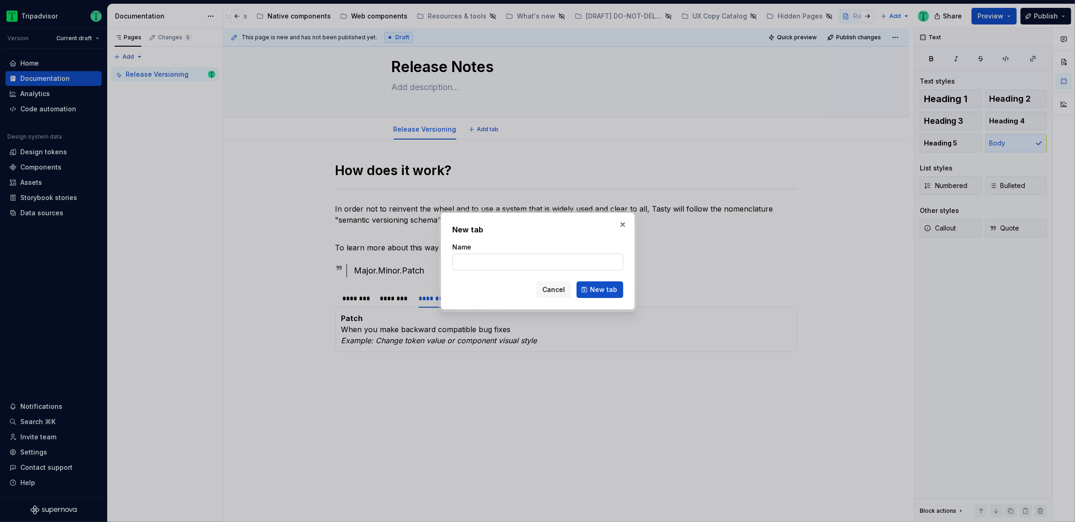
type input "R"
type textarea "*"
type input "Releases"
click button "New tab" at bounding box center [600, 289] width 47 height 17
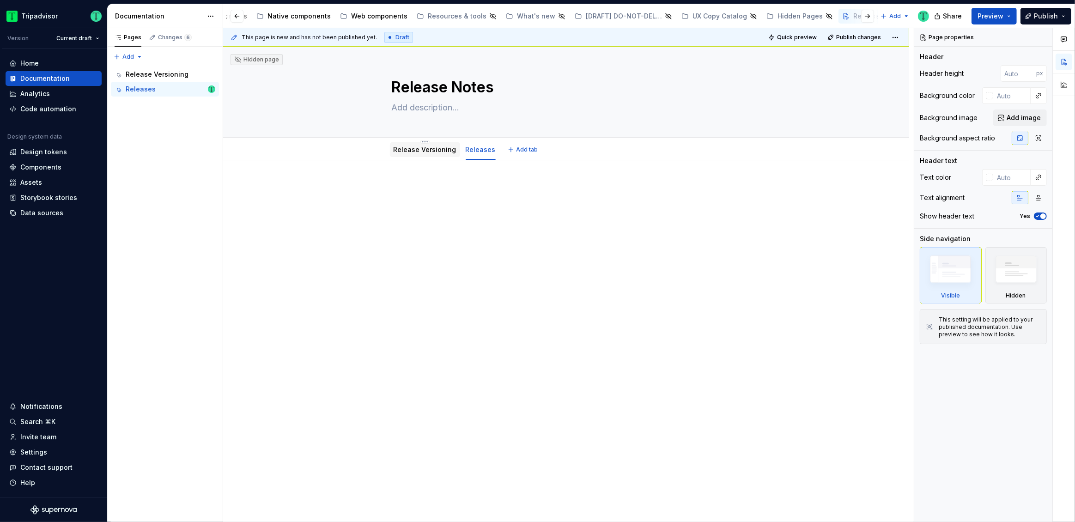
click at [435, 152] on link "Release Versioning" at bounding box center [425, 150] width 63 height 8
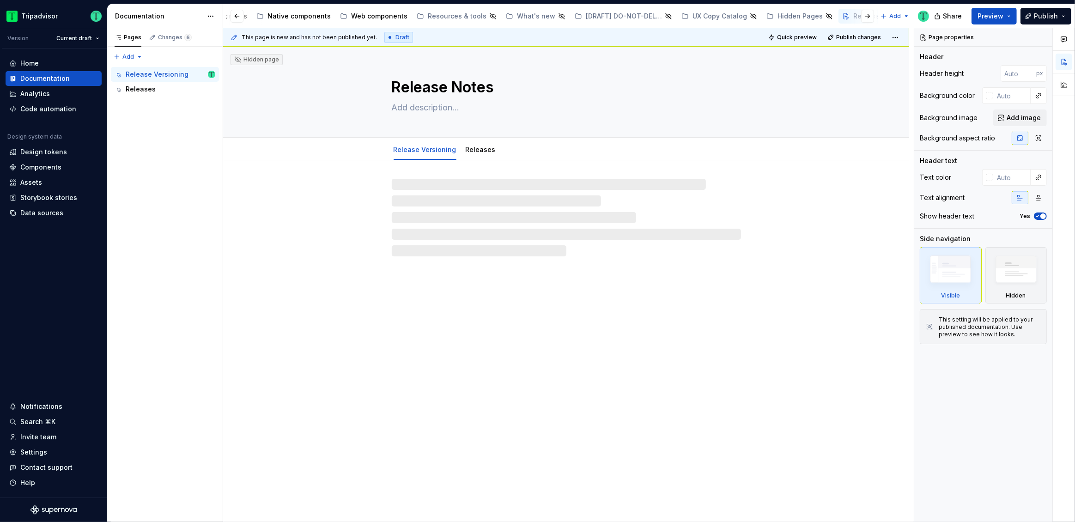
type textarea "*"
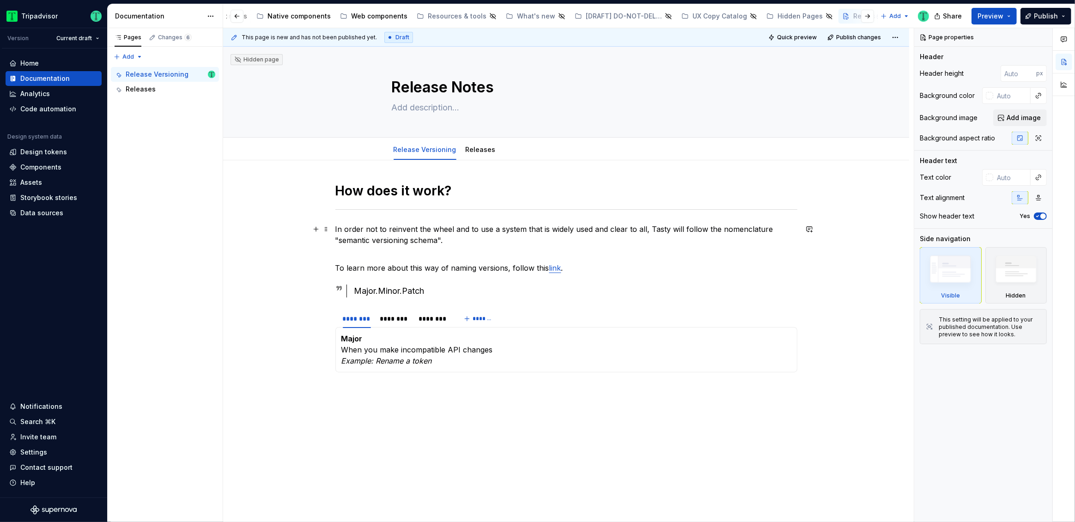
click at [659, 225] on p "In order not to reinvent the wheel and to use a system that is widely used and …" at bounding box center [566, 240] width 462 height 33
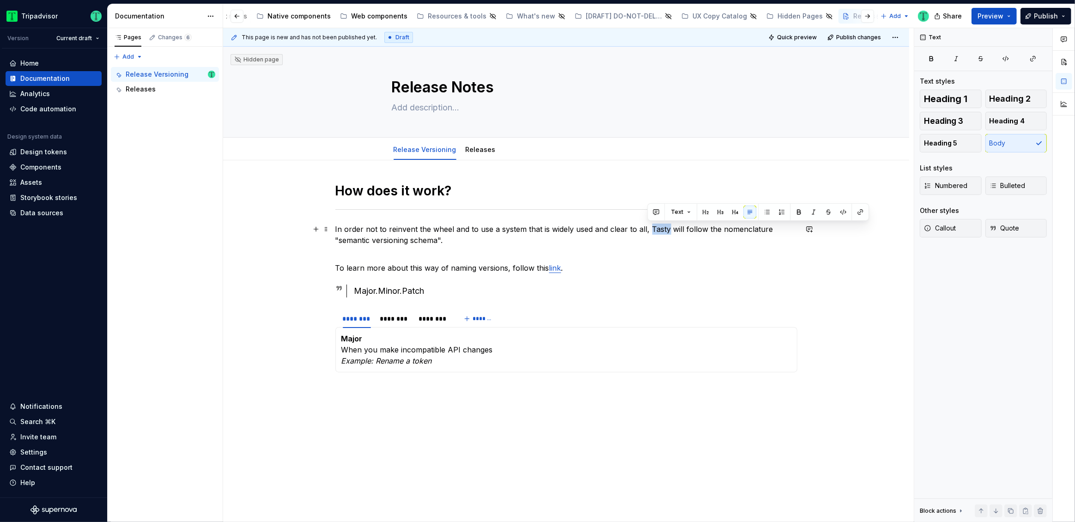
click at [659, 225] on p "In order not to reinvent the wheel and to use a system that is widely used and …" at bounding box center [566, 240] width 462 height 33
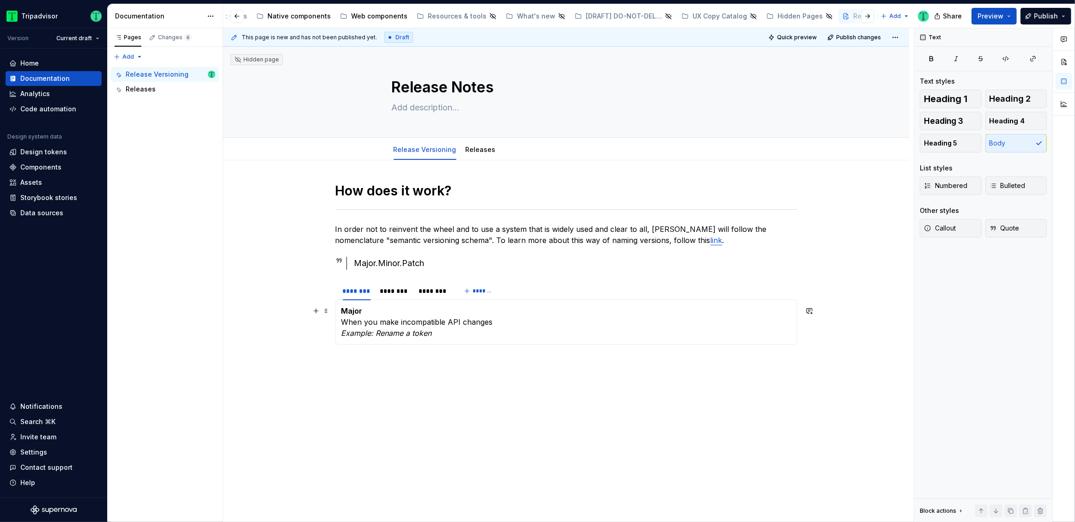
click at [291, 316] on div "How does it work? In order not to reinvent the wheel and to use a system that i…" at bounding box center [566, 347] width 686 height 374
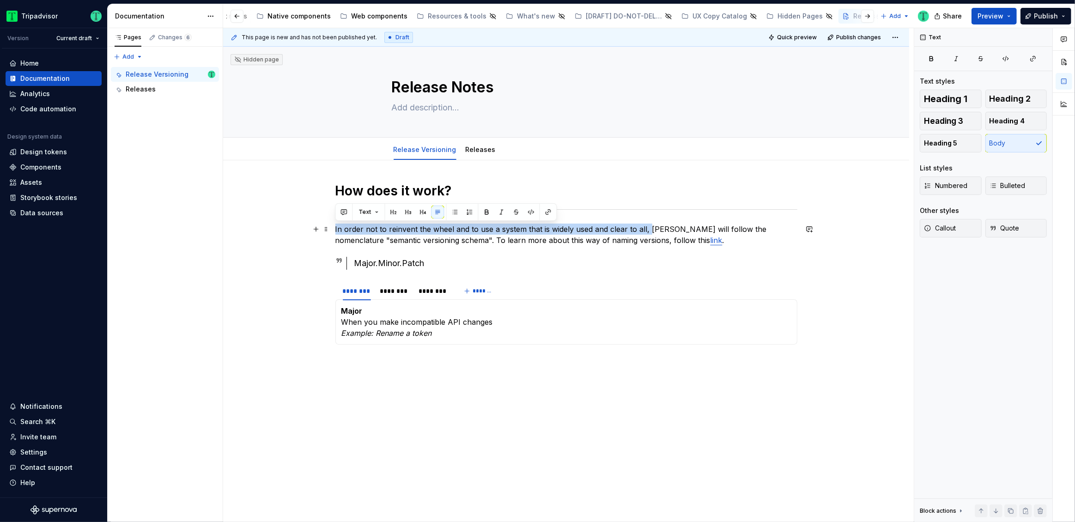
drag, startPoint x: 648, startPoint y: 230, endPoint x: 334, endPoint y: 227, distance: 314.2
click at [334, 227] on div "How does it work? In order not to reinvent the wheel and to use a system that i…" at bounding box center [566, 347] width 686 height 374
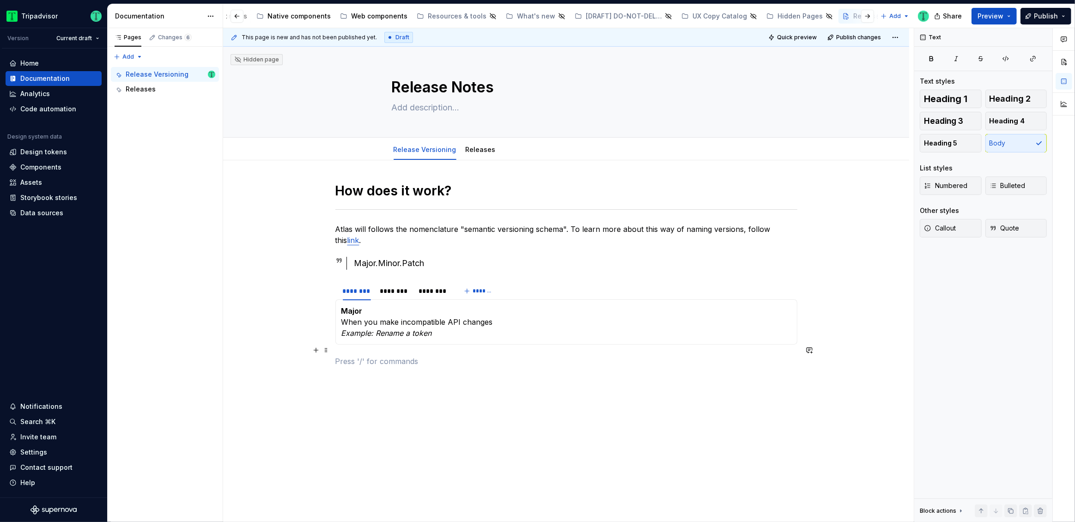
click at [382, 356] on p at bounding box center [566, 361] width 462 height 11
click at [837, 12] on icon "Page tree" at bounding box center [840, 15] width 7 height 7
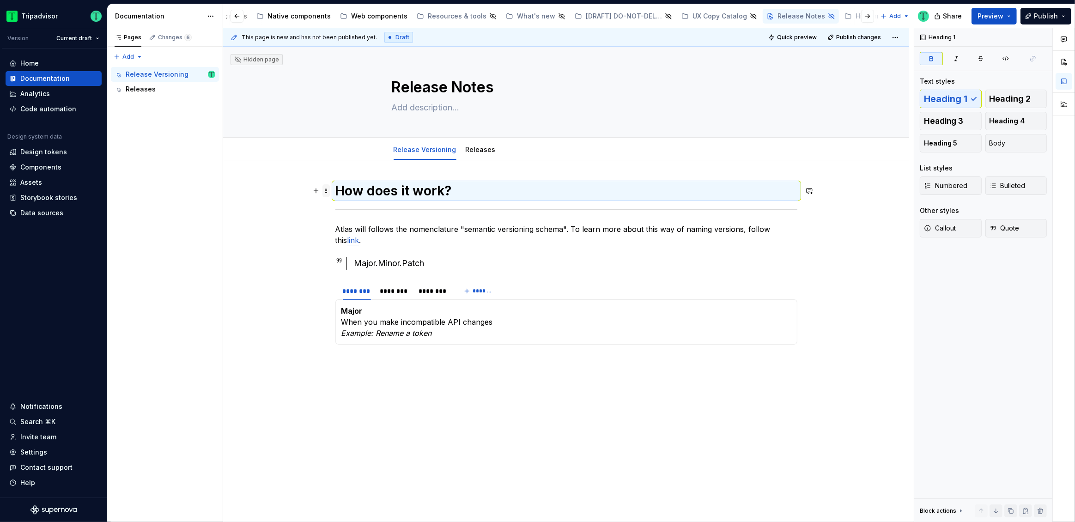
click at [329, 190] on span at bounding box center [326, 190] width 7 height 13
click at [697, 356] on p at bounding box center [566, 361] width 462 height 11
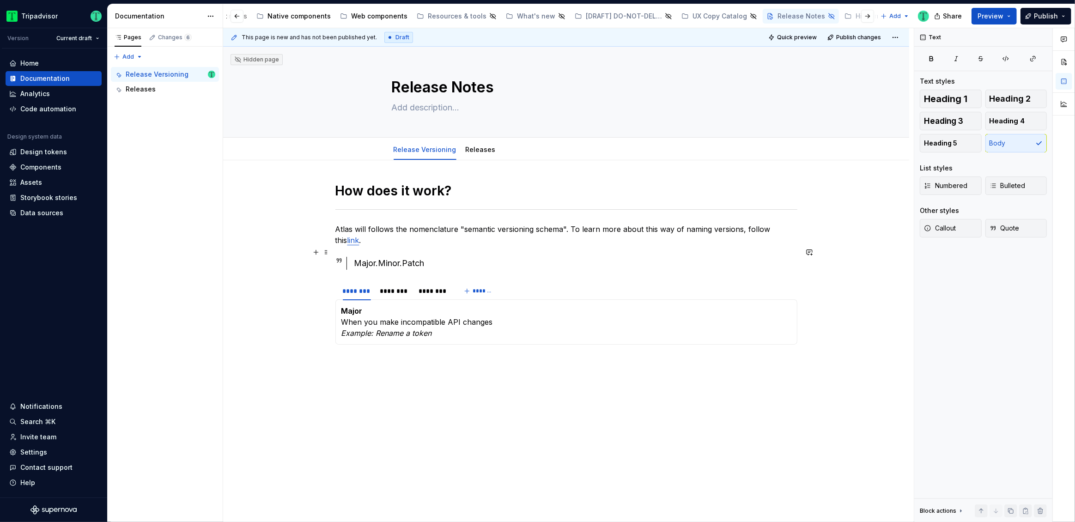
click at [262, 256] on div "How does it work? Atlas will follows the nomenclature "semantic versioning sche…" at bounding box center [566, 347] width 686 height 374
type textarea "*"
